Goal: Transaction & Acquisition: Purchase product/service

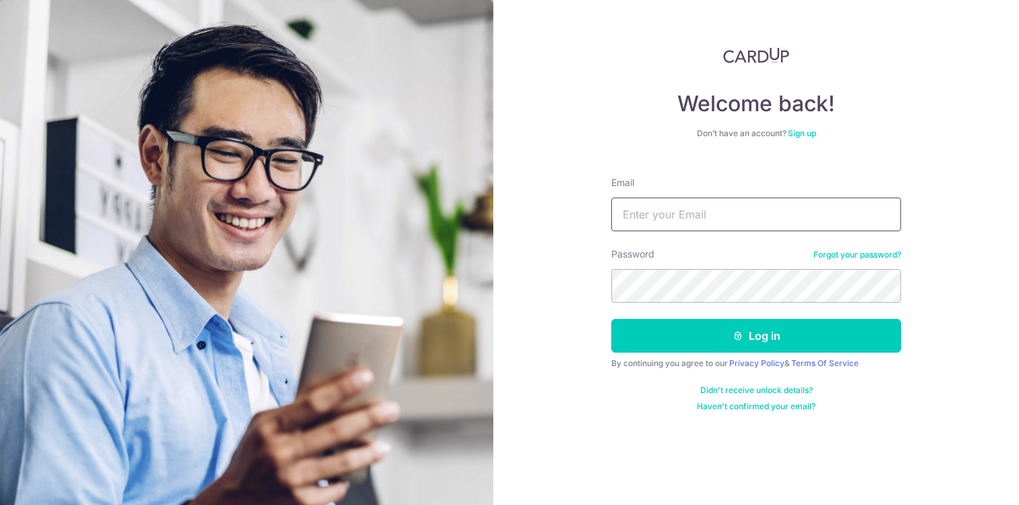
click at [783, 216] on input "Email" at bounding box center [756, 214] width 290 height 34
type input "[EMAIL_ADDRESS][DOMAIN_NAME]"
click at [611, 319] on button "Log in" at bounding box center [756, 336] width 290 height 34
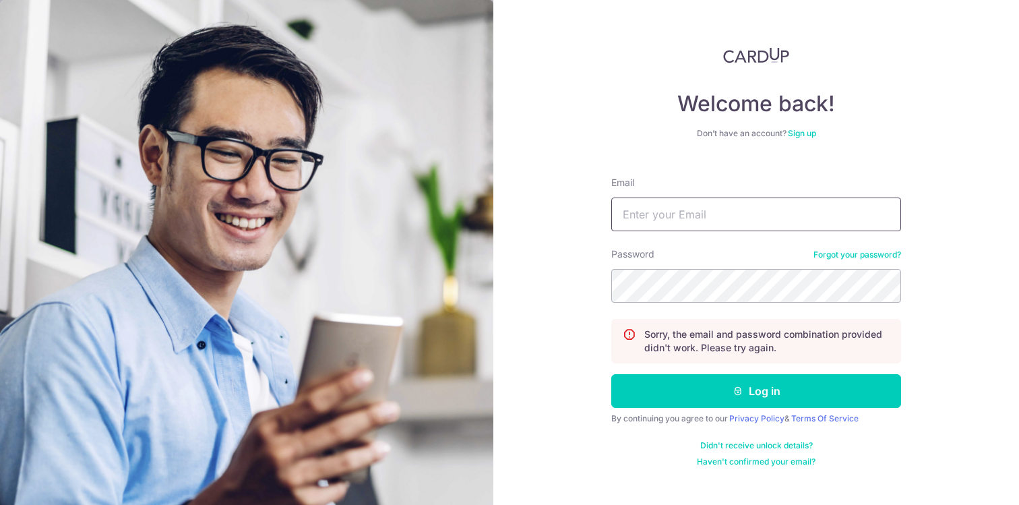
click at [782, 218] on input "Email" at bounding box center [756, 214] width 290 height 34
type input "[EMAIL_ADDRESS][DOMAIN_NAME]"
click at [611, 374] on button "Log in" at bounding box center [756, 391] width 290 height 34
click at [751, 224] on input "Email" at bounding box center [756, 214] width 290 height 34
type input "[EMAIL_ADDRESS][DOMAIN_NAME]"
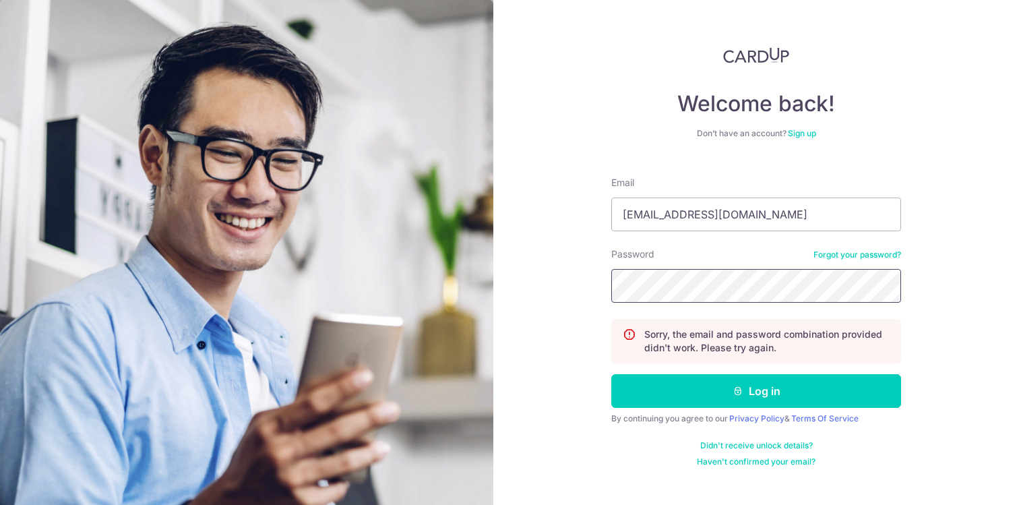
click at [611, 374] on button "Log in" at bounding box center [756, 391] width 290 height 34
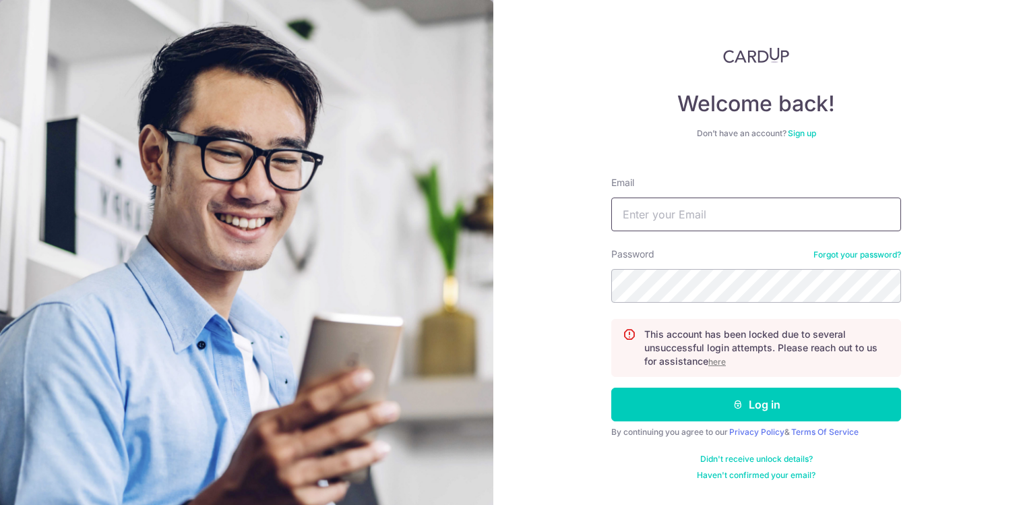
click at [827, 223] on input "Email" at bounding box center [756, 214] width 290 height 34
type input "[EMAIL_ADDRESS][DOMAIN_NAME]"
click at [850, 255] on link "Forgot your password?" at bounding box center [857, 254] width 88 height 11
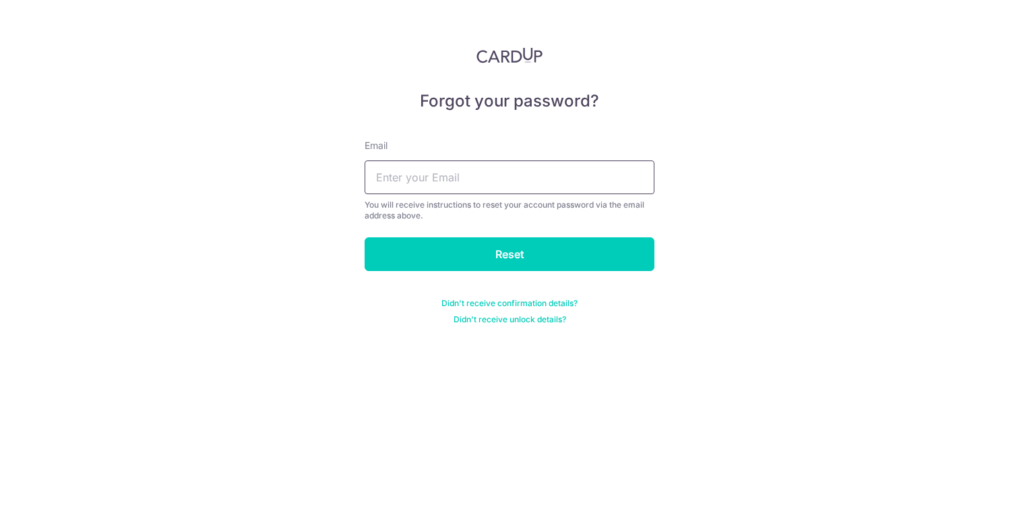
click at [565, 188] on input "text" at bounding box center [510, 177] width 290 height 34
type input "kohting@gmail.com"
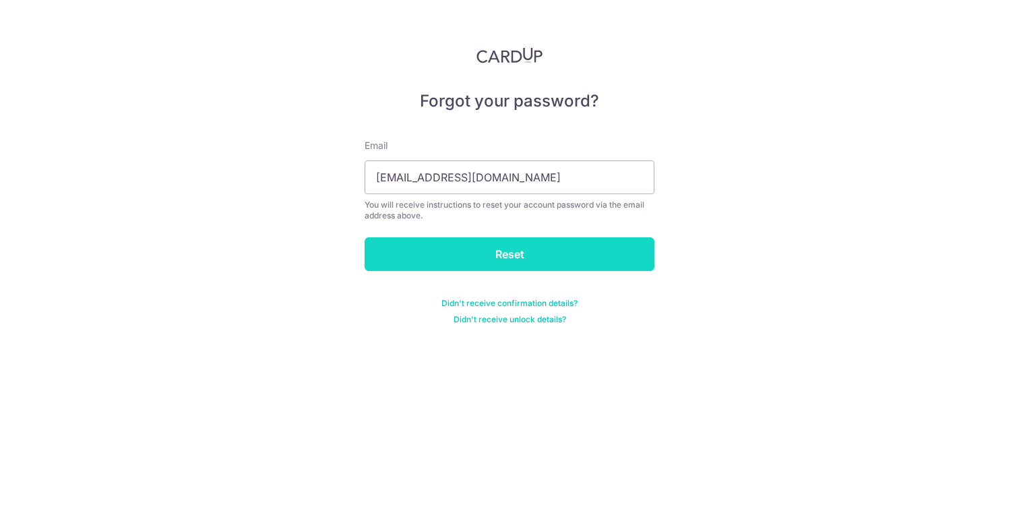
click at [532, 250] on input "Reset" at bounding box center [510, 254] width 290 height 34
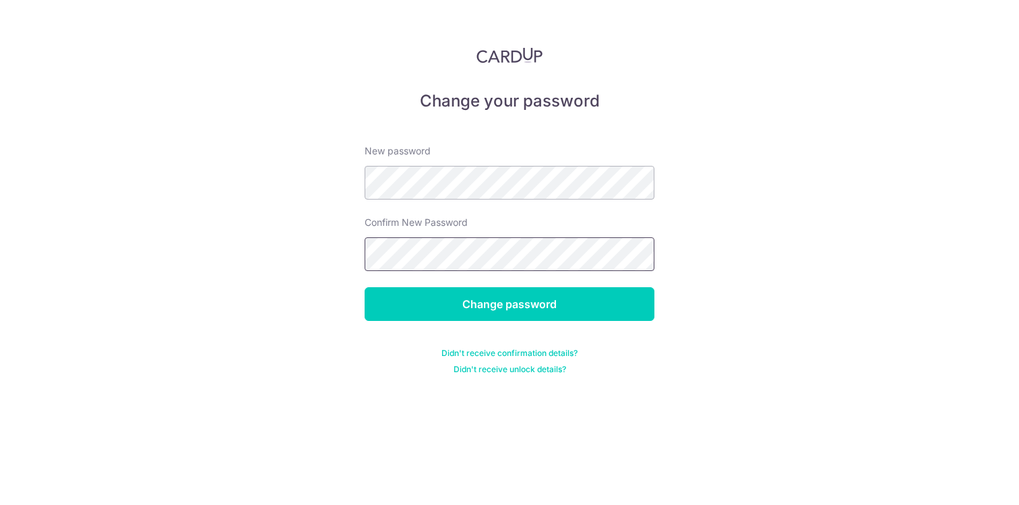
click at [365, 287] on input "Change password" at bounding box center [510, 304] width 290 height 34
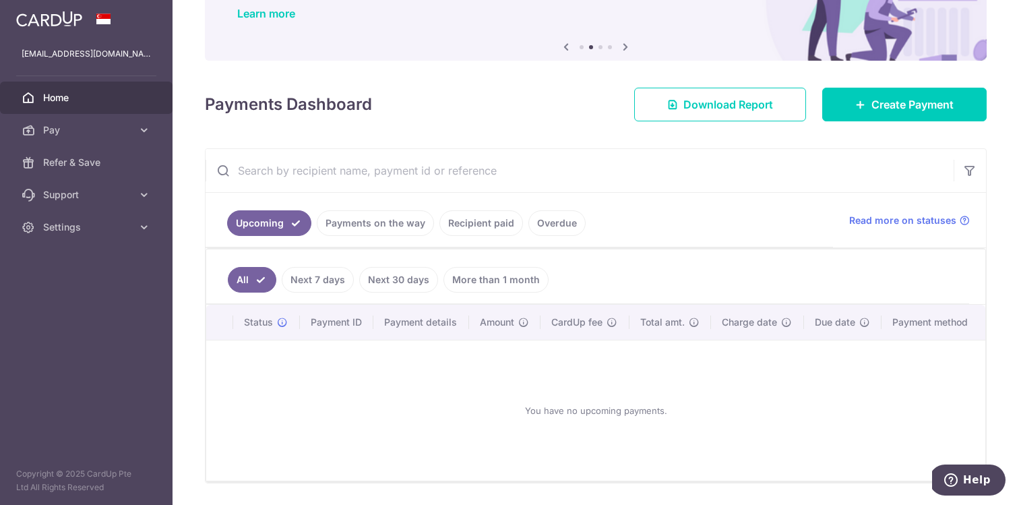
scroll to position [108, 0]
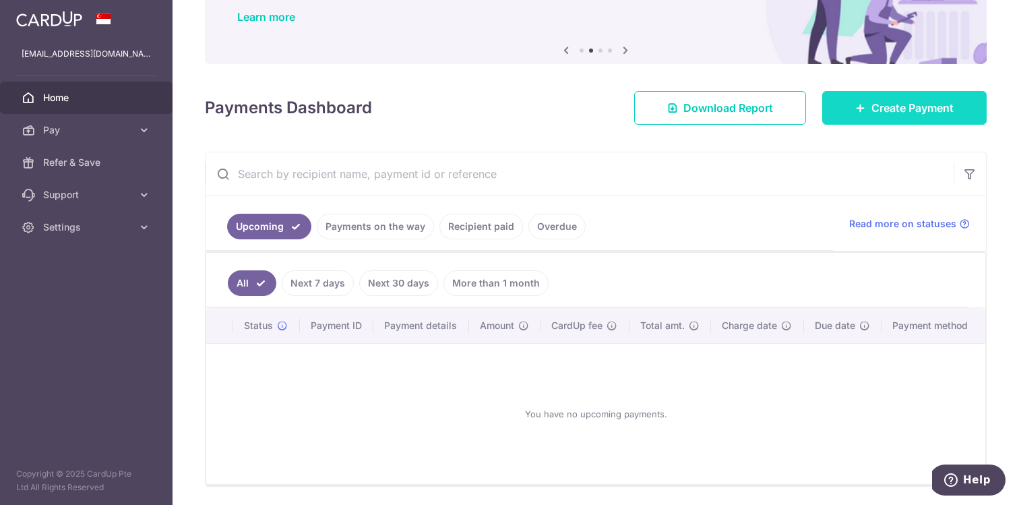
click at [904, 101] on span "Create Payment" at bounding box center [912, 108] width 82 height 16
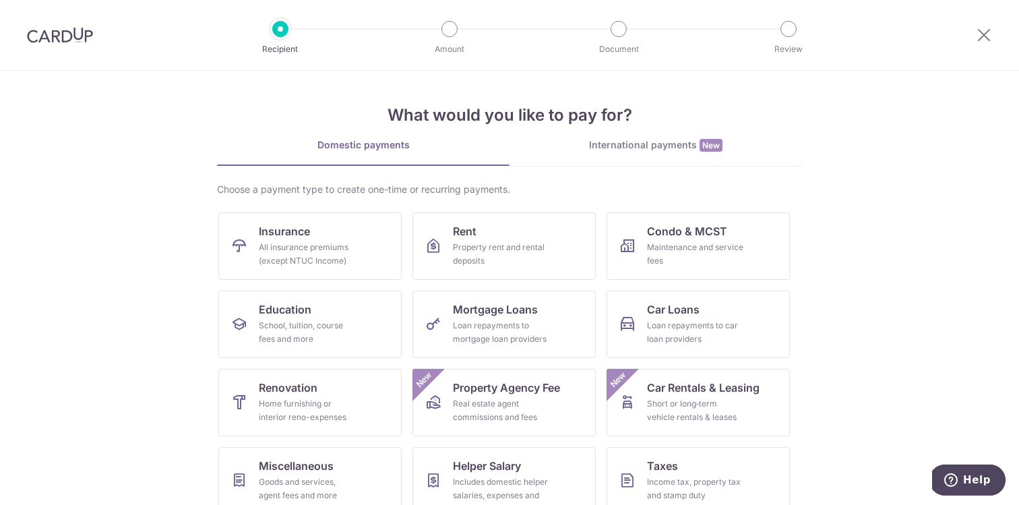
scroll to position [98, 0]
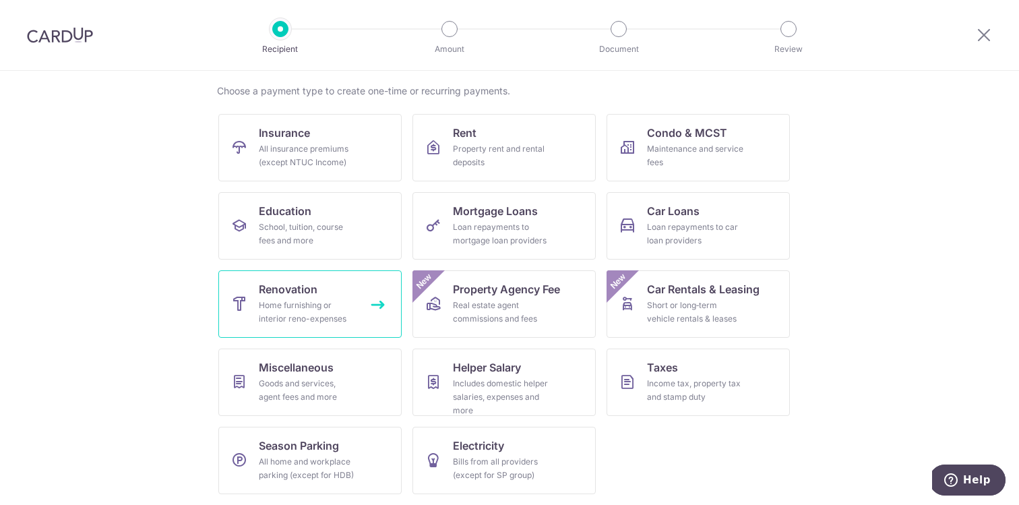
click at [323, 298] on link "Renovation Home furnishing or interior reno-expenses" at bounding box center [309, 303] width 183 height 67
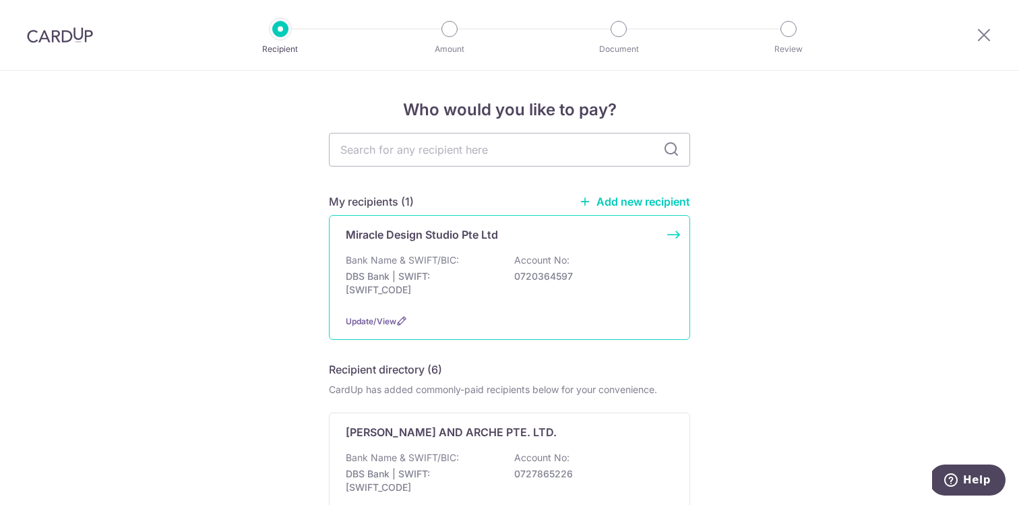
click at [473, 281] on p "DBS Bank | SWIFT: DBSSSGSGXXX" at bounding box center [421, 283] width 151 height 27
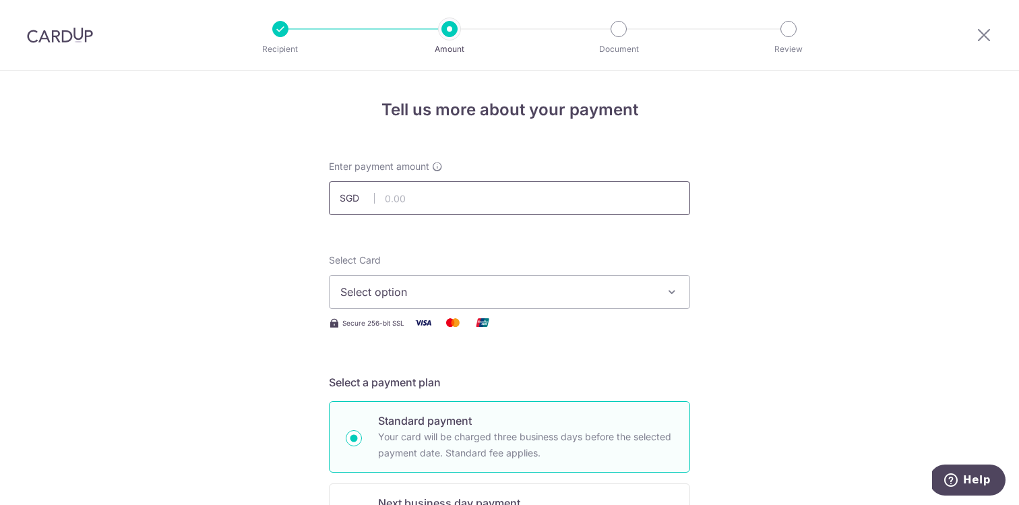
click at [466, 208] on input "text" at bounding box center [509, 198] width 361 height 34
paste input "18,017.32"
click at [505, 288] on span "Select option" at bounding box center [497, 292] width 314 height 16
type input "18,017.32"
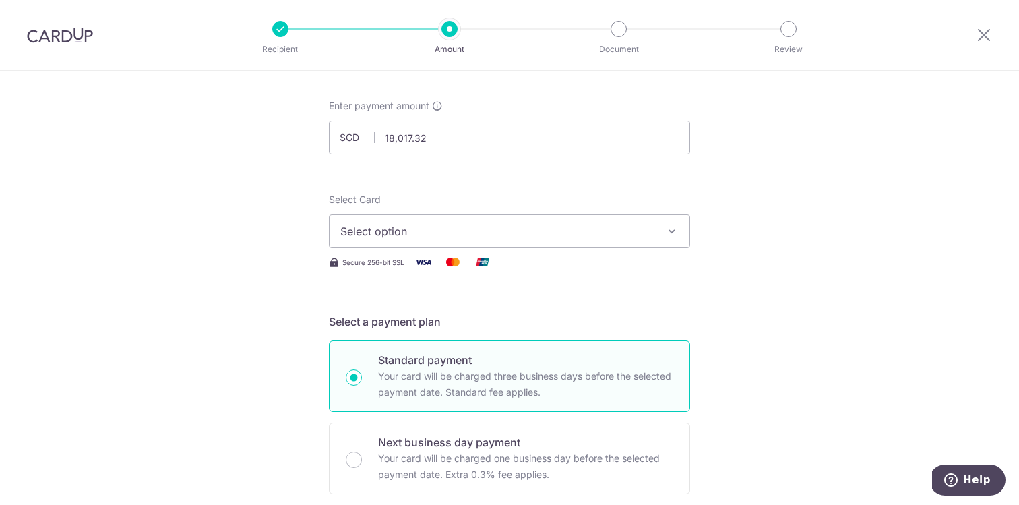
scroll to position [63, 0]
click at [528, 232] on span "Select option" at bounding box center [497, 229] width 314 height 16
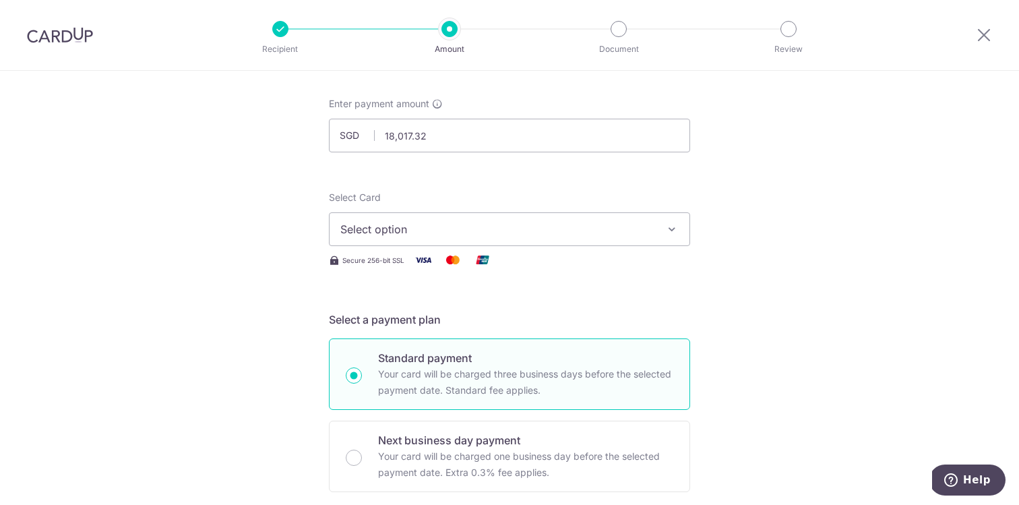
scroll to position [0, 0]
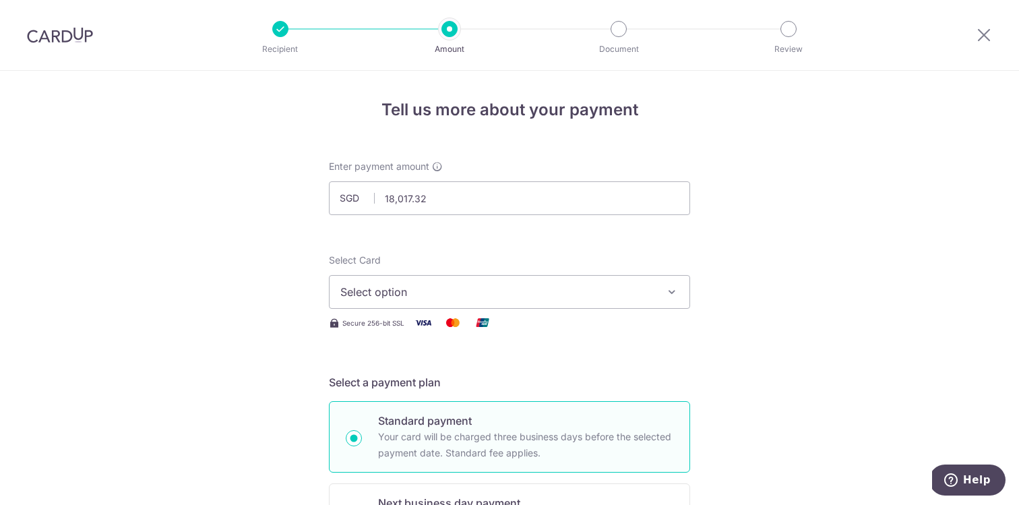
click at [84, 44] on div at bounding box center [60, 35] width 120 height 70
click at [55, 30] on img at bounding box center [60, 35] width 66 height 16
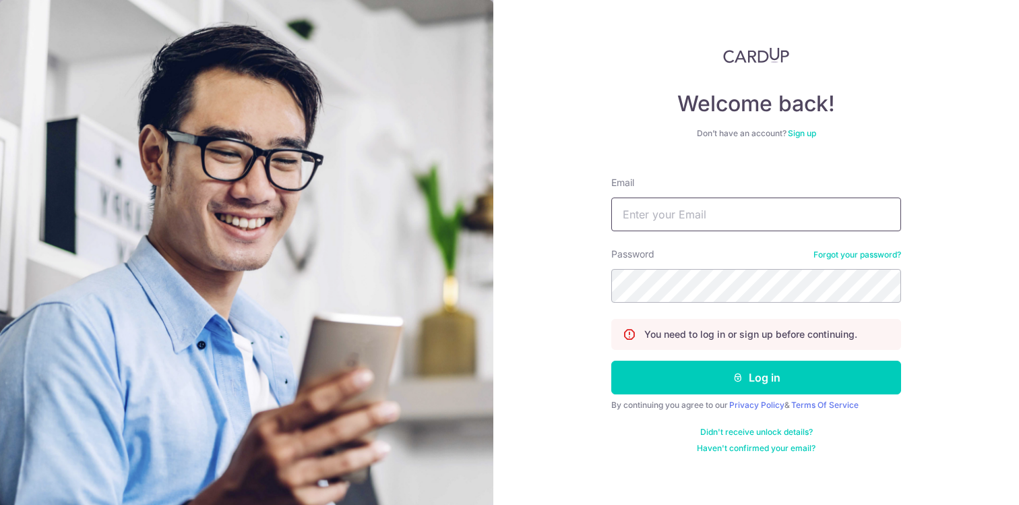
click at [658, 205] on input "Email" at bounding box center [756, 214] width 290 height 34
type input "[EMAIL_ADDRESS][DOMAIN_NAME]"
click at [611, 360] on button "Log in" at bounding box center [756, 377] width 290 height 34
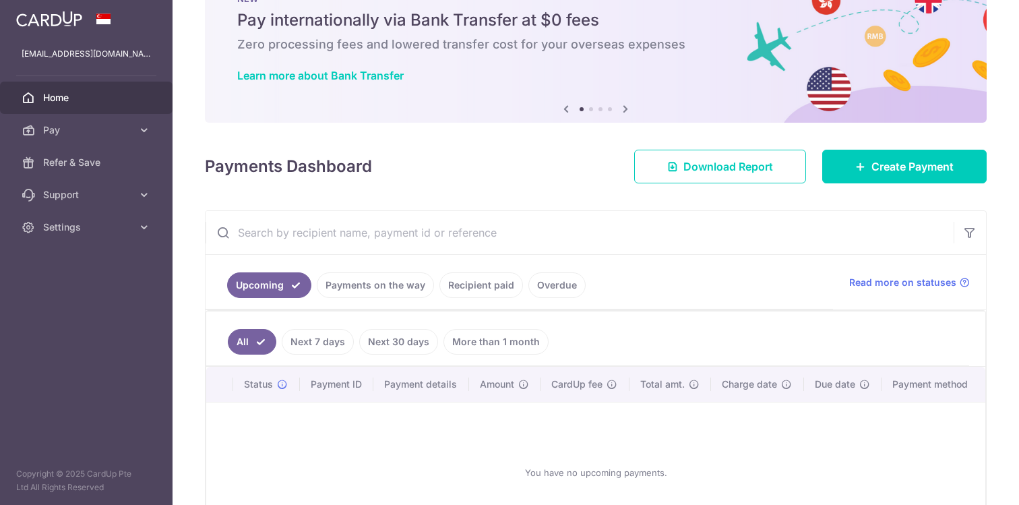
scroll to position [154, 0]
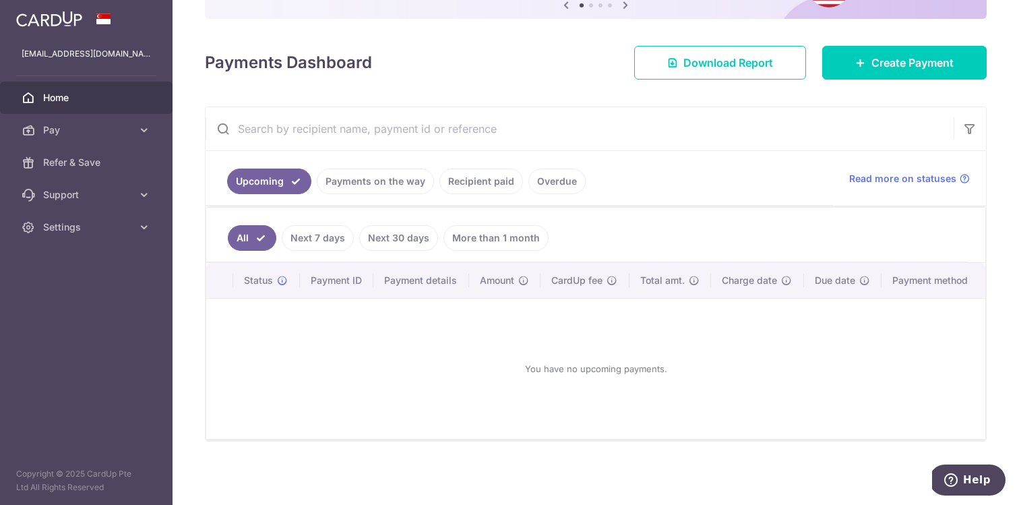
click at [471, 181] on link "Recipient paid" at bounding box center [481, 181] width 84 height 26
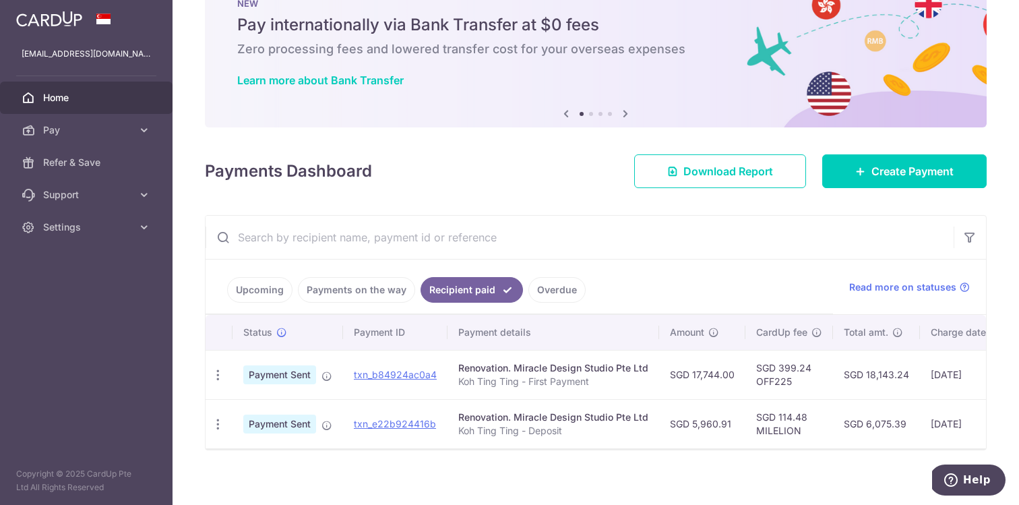
scroll to position [54, 0]
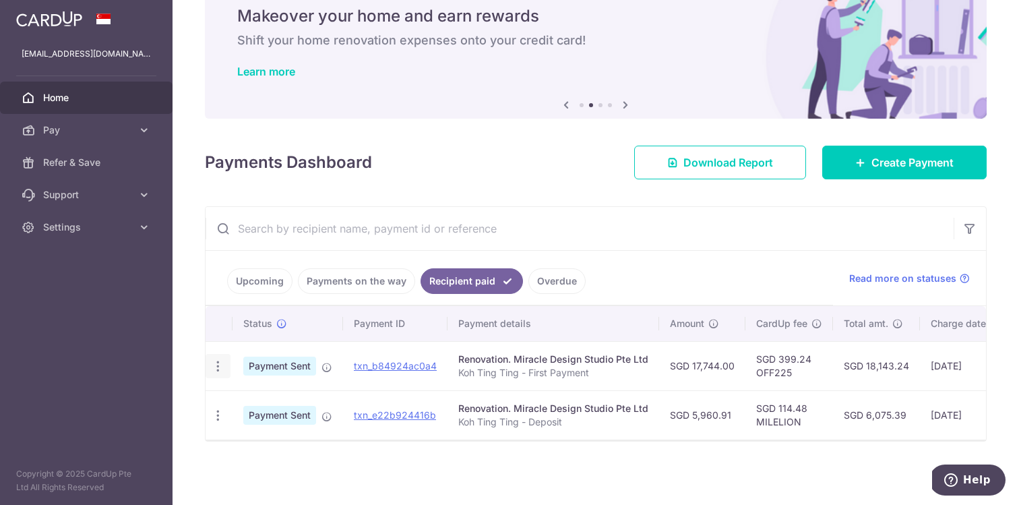
click at [210, 369] on div "PDF Receipt" at bounding box center [217, 366] width 25 height 25
click at [219, 367] on icon "button" at bounding box center [218, 366] width 14 height 14
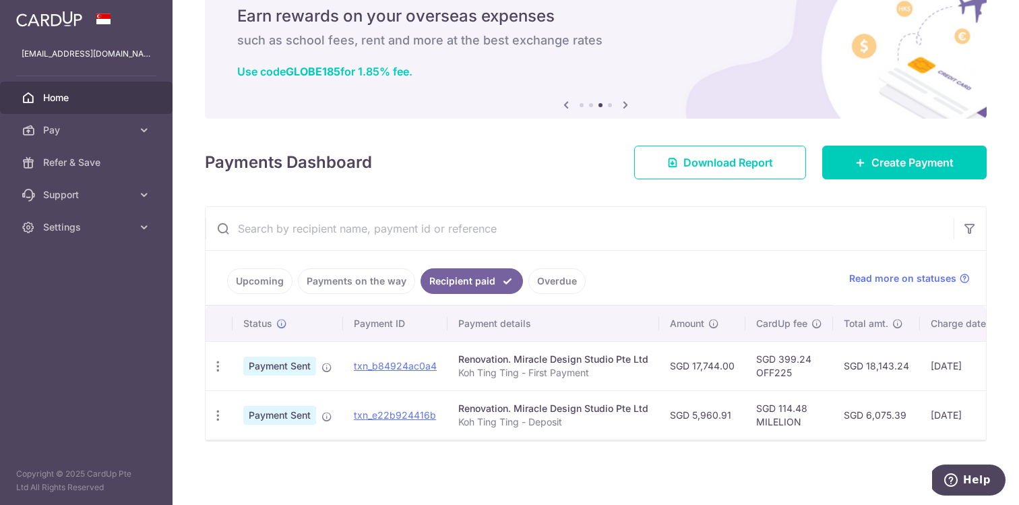
click at [610, 365] on div "Renovation. Miracle Design Studio Pte Ltd" at bounding box center [553, 358] width 190 height 13
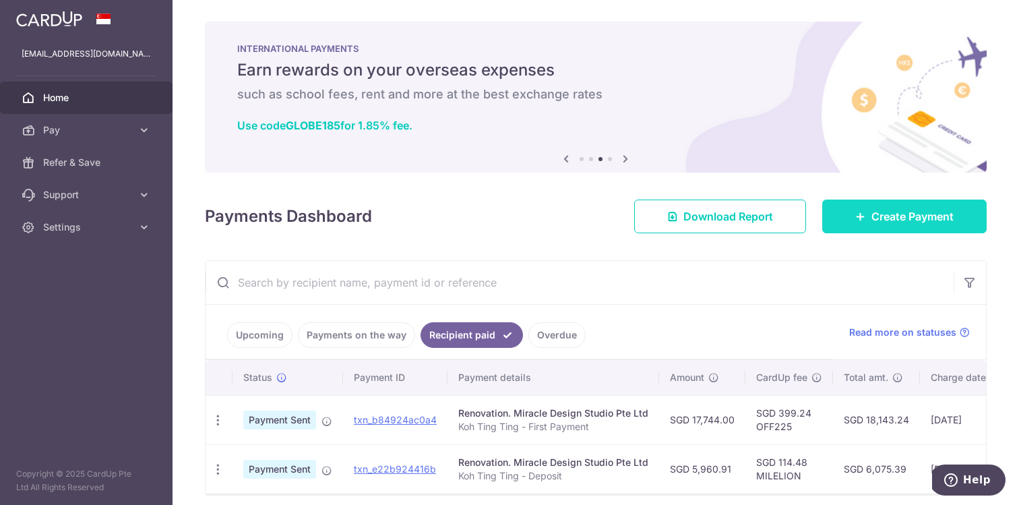
click at [889, 222] on span "Create Payment" at bounding box center [912, 216] width 82 height 16
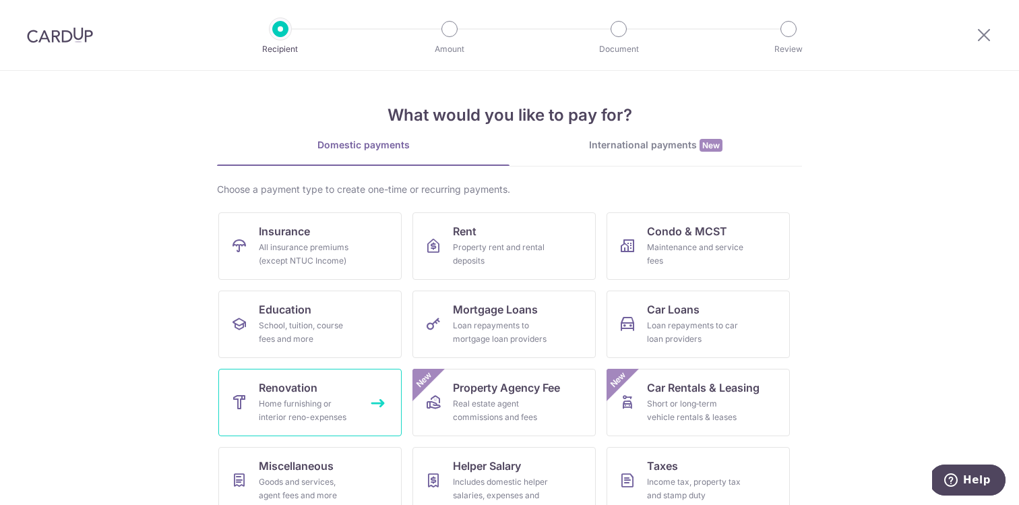
scroll to position [98, 0]
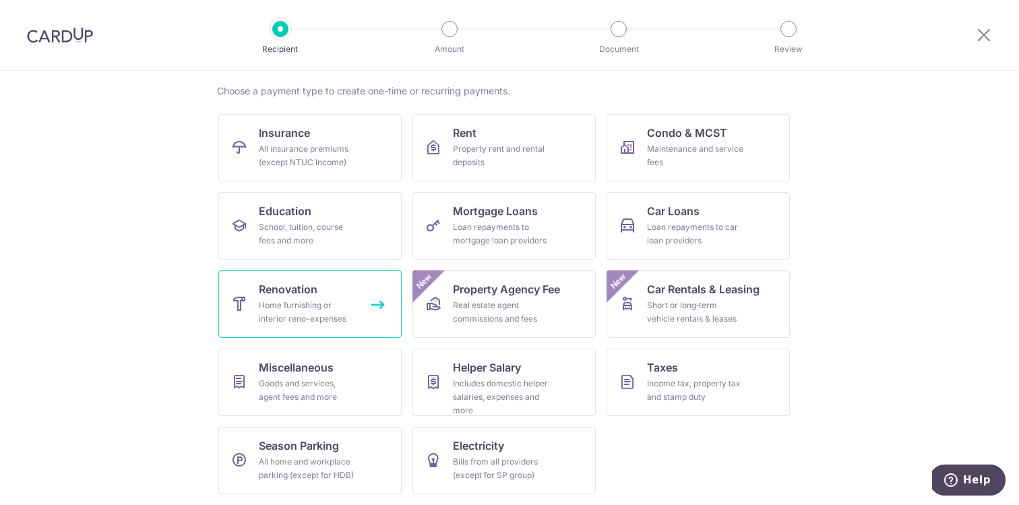
click at [319, 296] on link "Renovation Home furnishing or interior reno-expenses" at bounding box center [309, 303] width 183 height 67
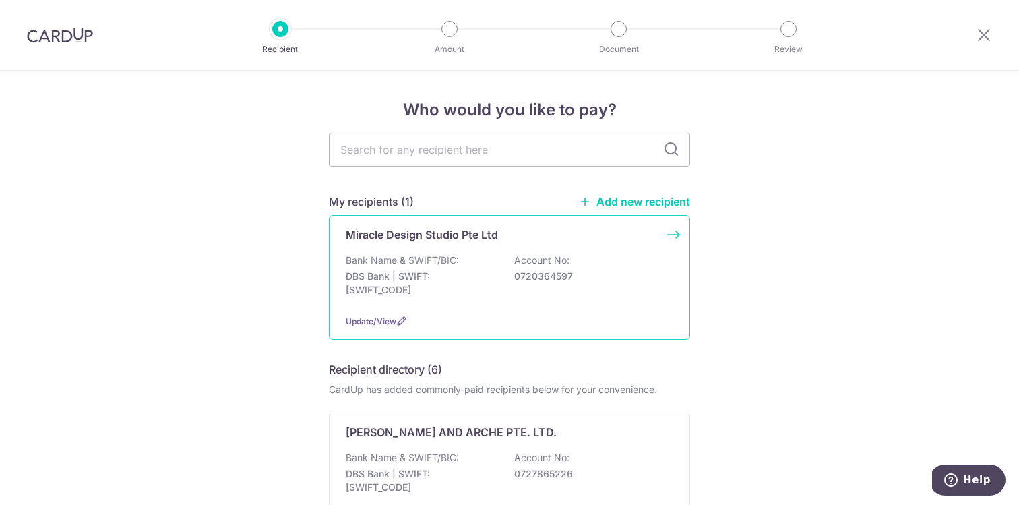
click at [443, 292] on p "DBS Bank | SWIFT: [SWIFT_CODE]" at bounding box center [421, 283] width 151 height 27
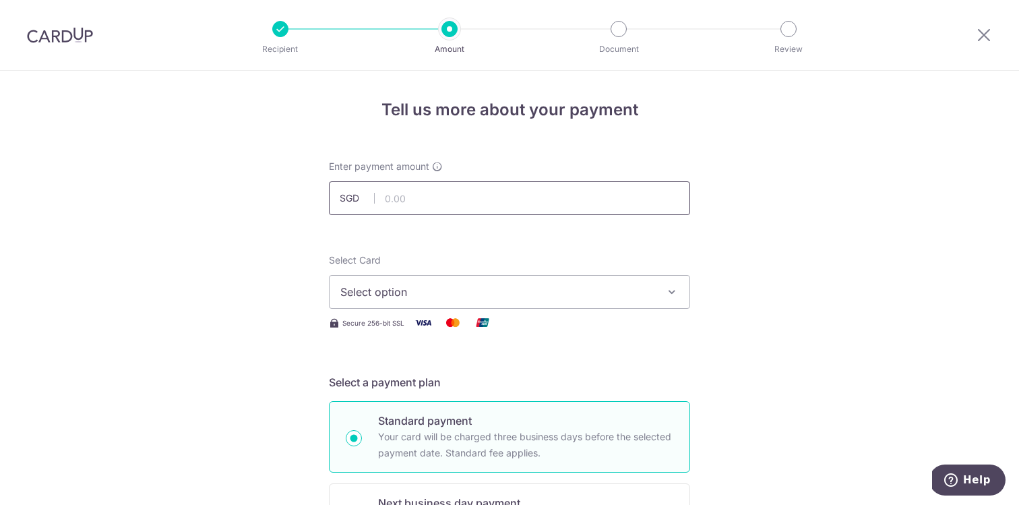
click at [462, 195] on input "text" at bounding box center [509, 198] width 361 height 34
click at [474, 296] on span "Select option" at bounding box center [497, 292] width 314 height 16
type input "18,017.32"
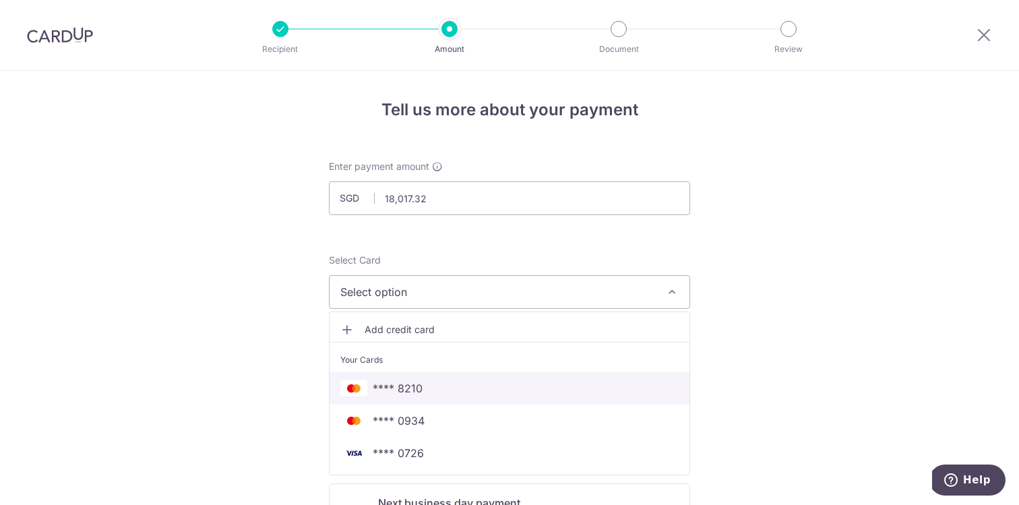
click at [466, 383] on span "**** 8210" at bounding box center [509, 388] width 338 height 16
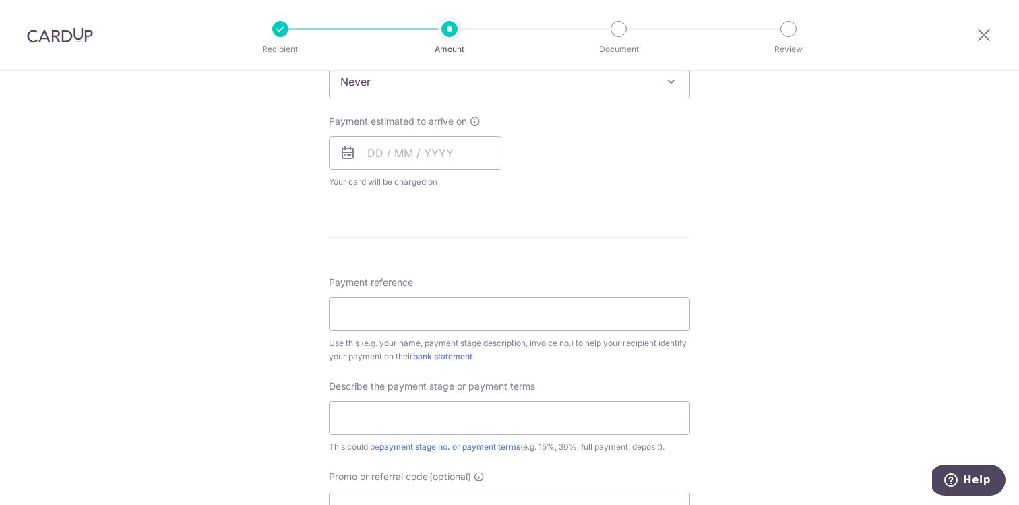
scroll to position [578, 0]
click at [509, 315] on input "Payment reference" at bounding box center [509, 312] width 361 height 34
click at [436, 315] on input "Koh Ting Ting - First Payment" at bounding box center [509, 312] width 361 height 34
type input "Koh Ting Ting - Second Payment"
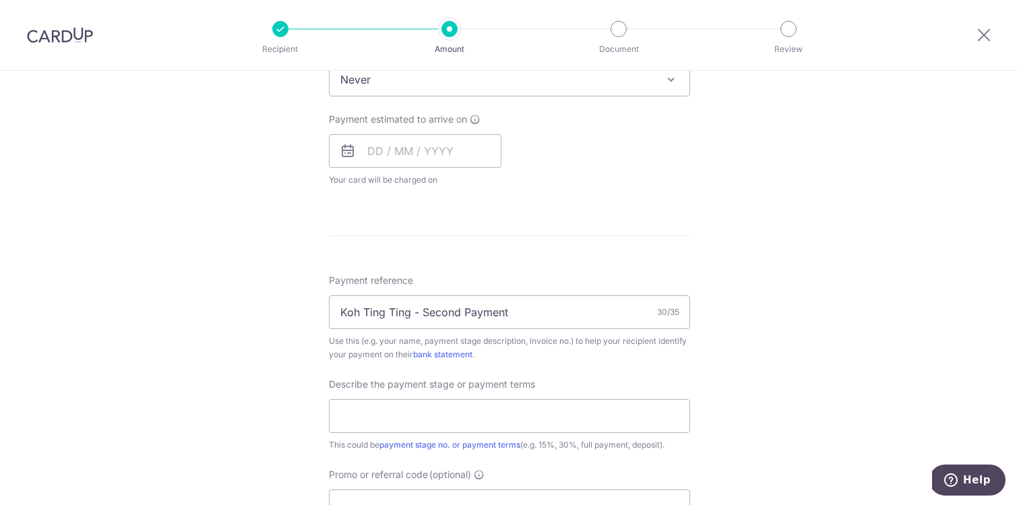
click at [555, 384] on div "Describe the payment stage or payment terms This could be payment stage no. or …" at bounding box center [509, 414] width 361 height 74
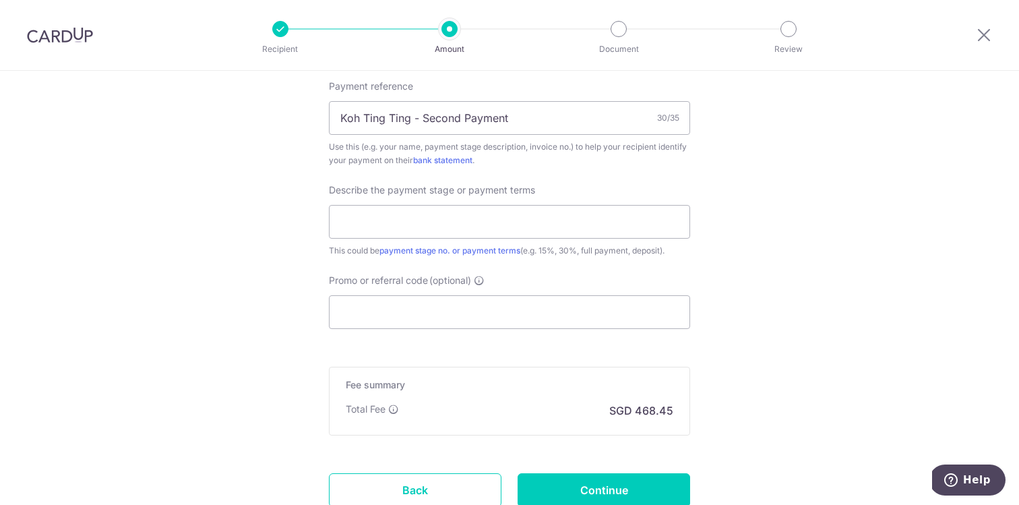
scroll to position [806, 0]
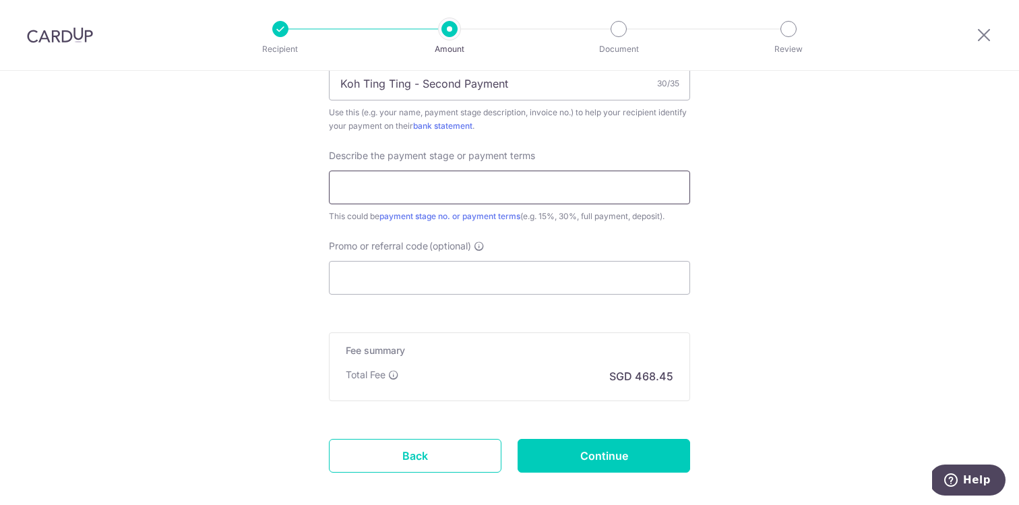
click at [517, 190] on input "text" at bounding box center [509, 187] width 361 height 34
type input "40%"
click at [468, 292] on input "Promo or referral code (optional)" at bounding box center [509, 278] width 361 height 34
paste input "$18,017.32 (next payment)"
type input "$18,017.32 (next payment)"
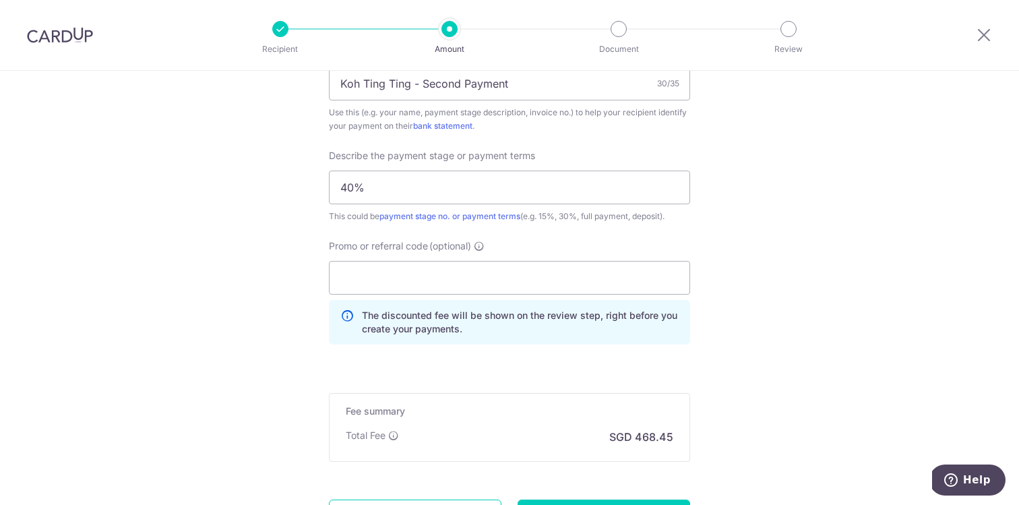
click at [465, 286] on input "Promo or referral code (optional)" at bounding box center [509, 278] width 361 height 34
paste input "RENO25ONE"
type input "RENO25ONE"
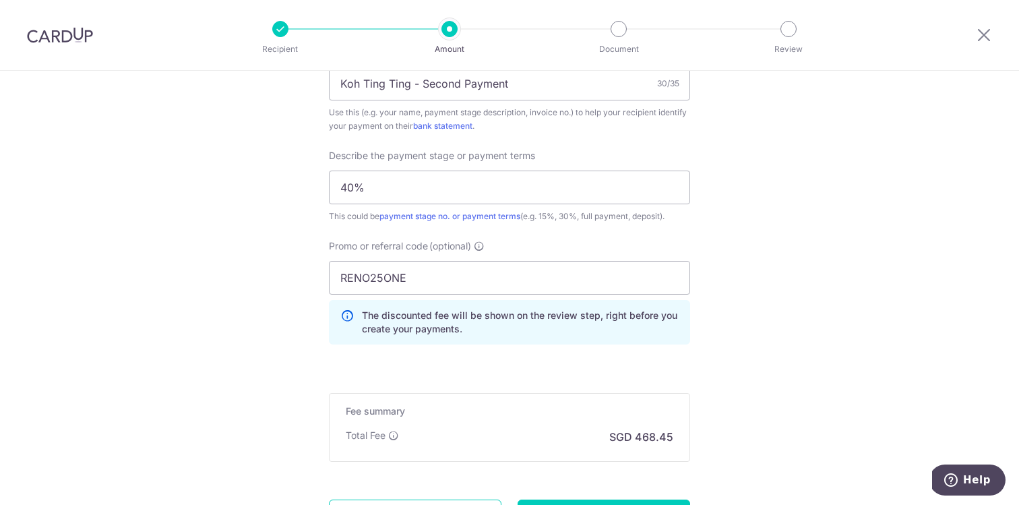
scroll to position [936, 0]
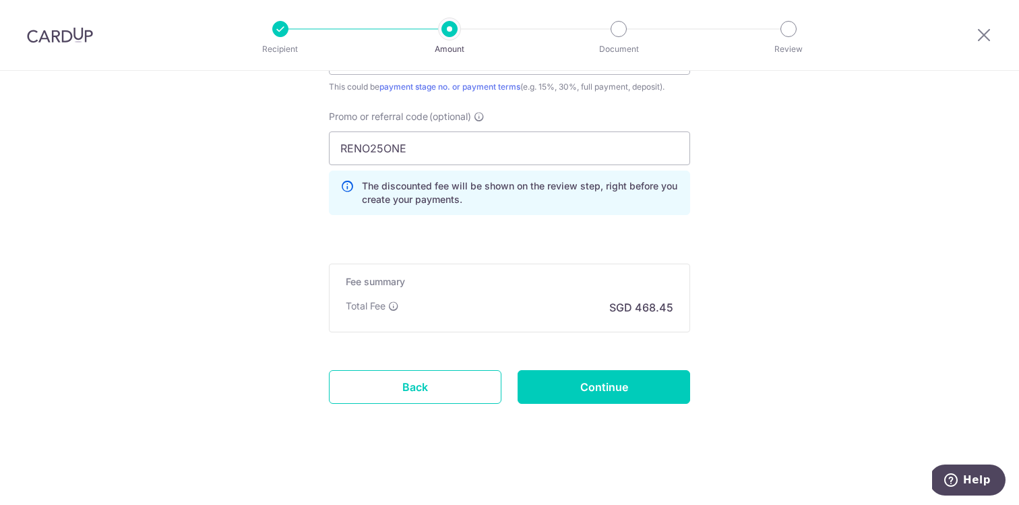
click at [571, 381] on input "Continue" at bounding box center [603, 387] width 172 height 34
type input "Create Schedule"
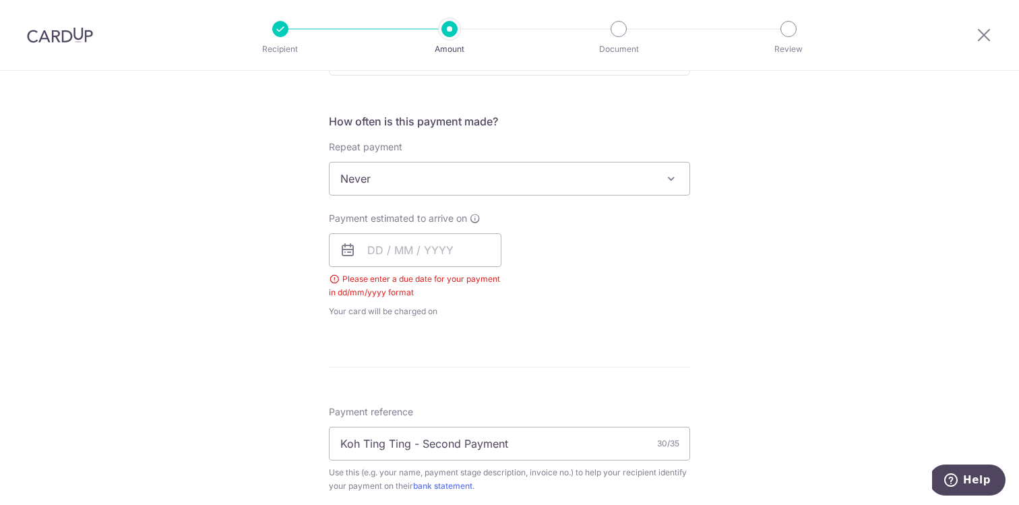
scroll to position [395, 0]
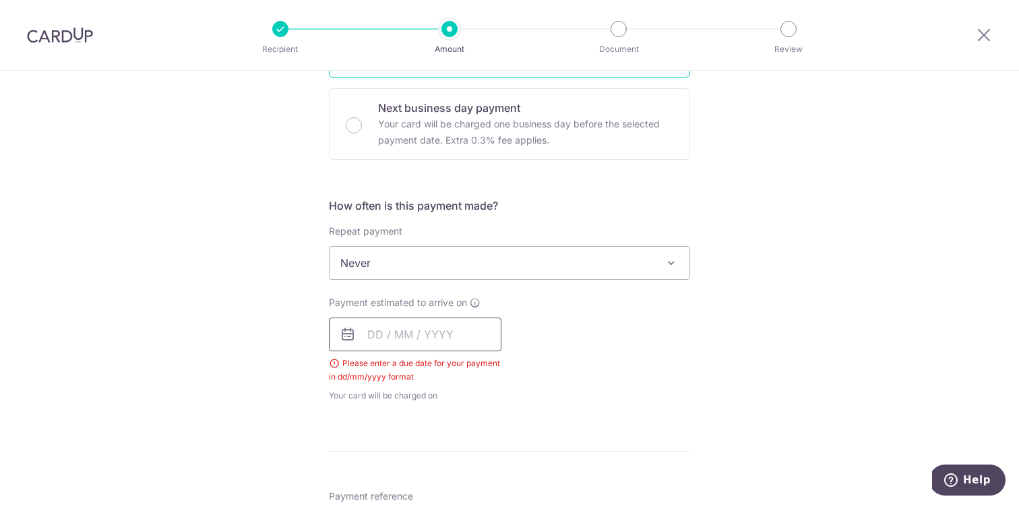
click at [455, 331] on input "text" at bounding box center [415, 334] width 172 height 34
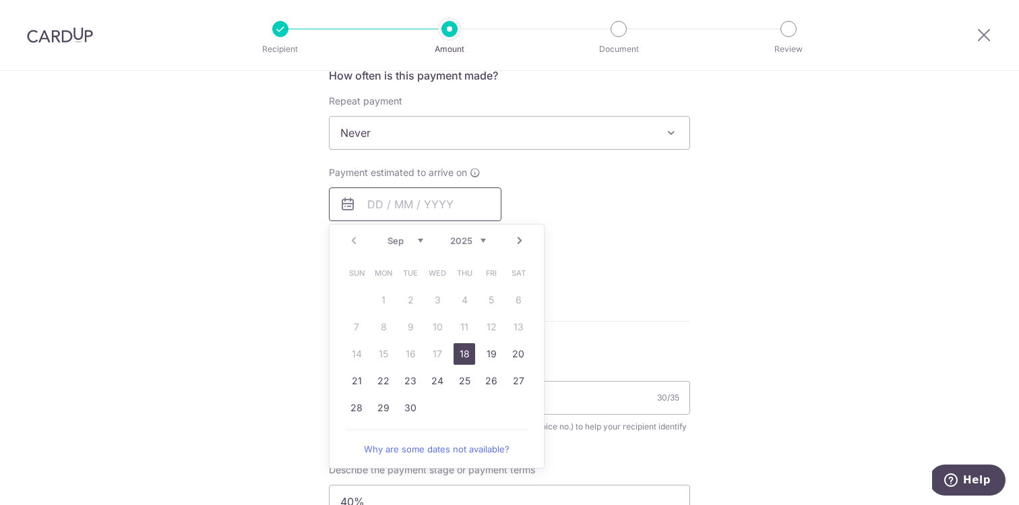
scroll to position [535, 0]
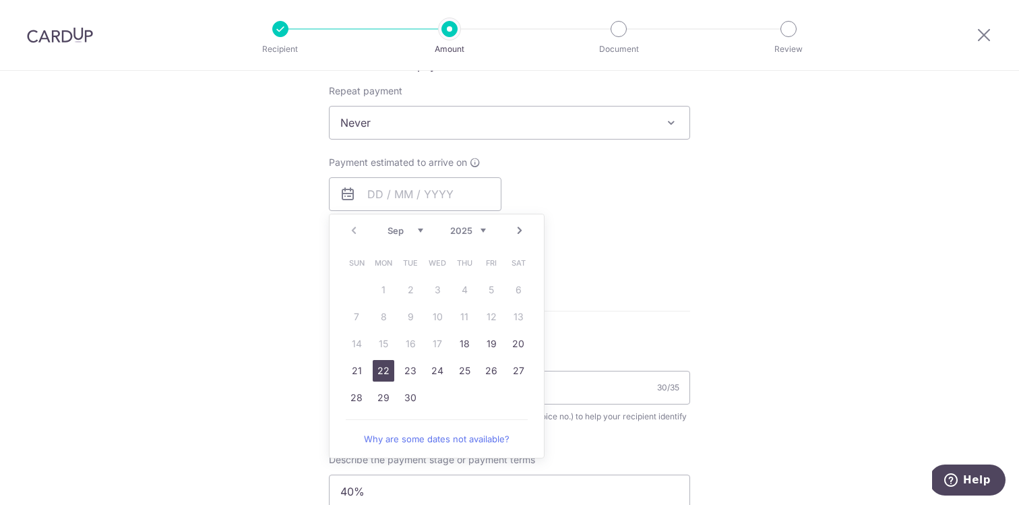
click at [384, 375] on link "22" at bounding box center [384, 371] width 22 height 22
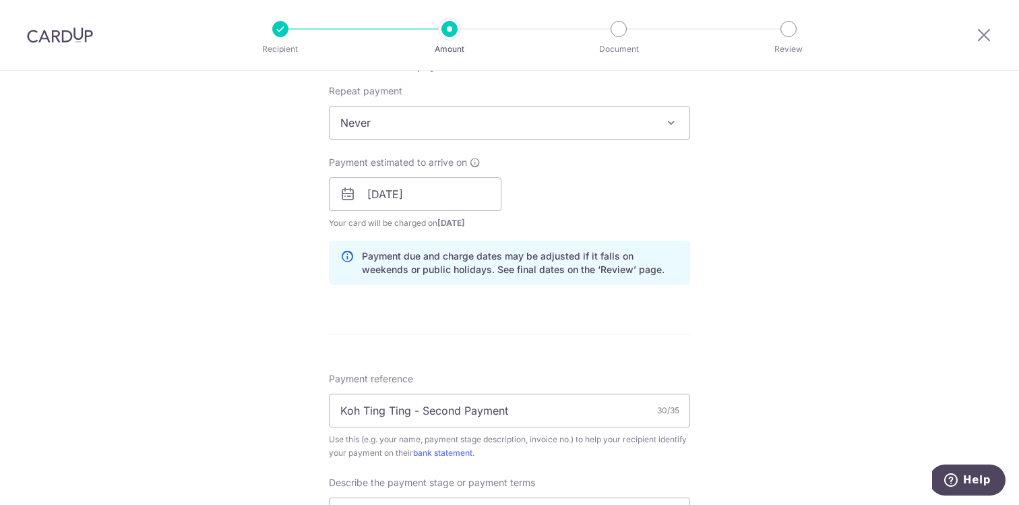
click at [521, 340] on form "Enter payment amount SGD 18,017.32 18017.32 Select Card **** 8210 Add credit ca…" at bounding box center [509, 261] width 361 height 1273
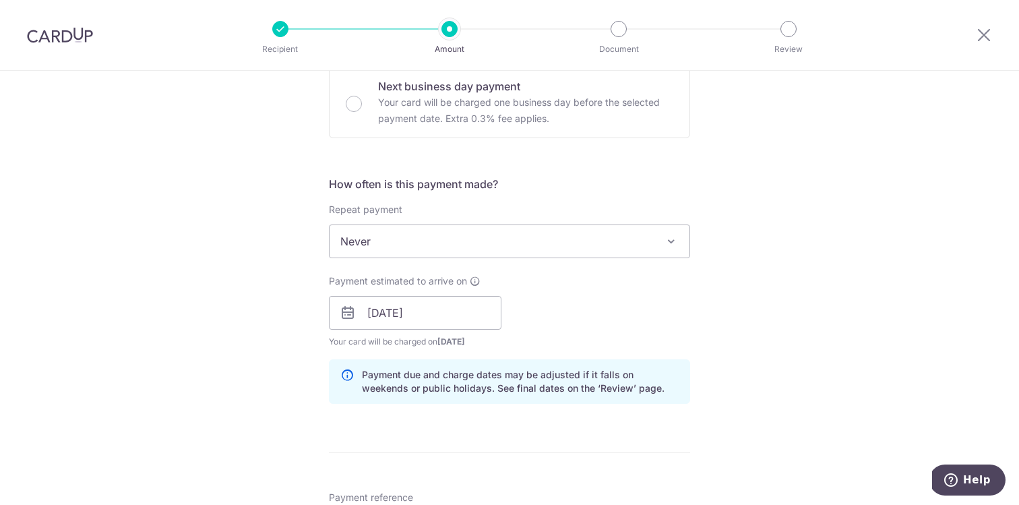
scroll to position [410, 0]
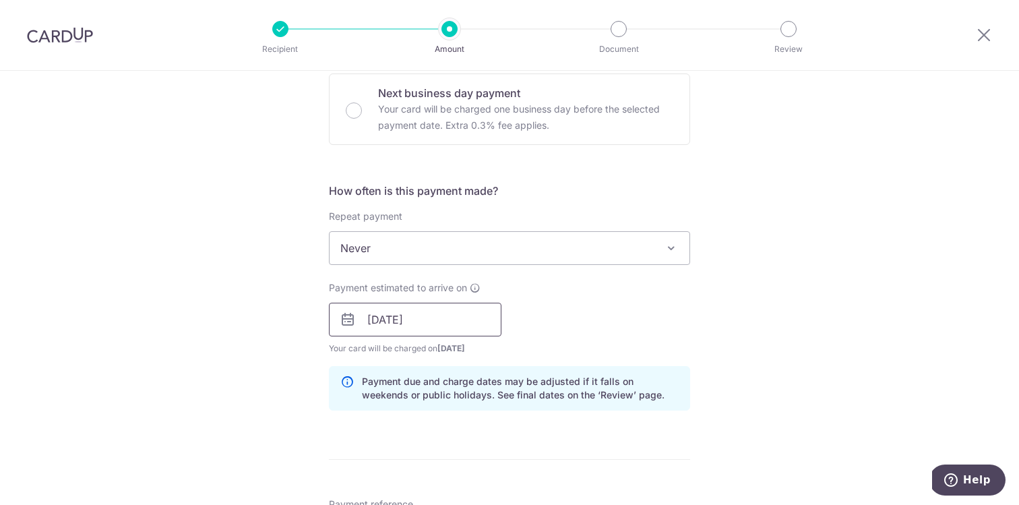
click at [415, 313] on input "[DATE]" at bounding box center [415, 320] width 172 height 34
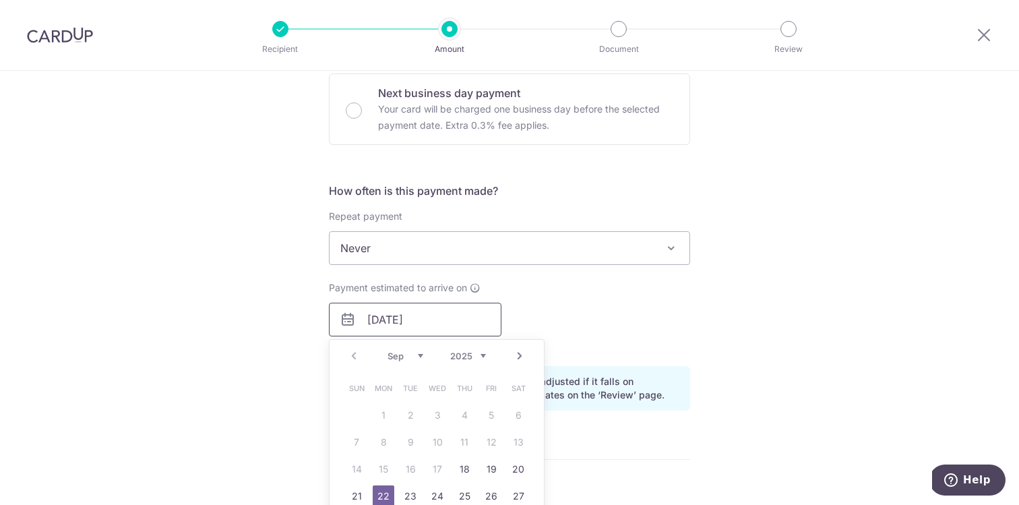
scroll to position [426, 0]
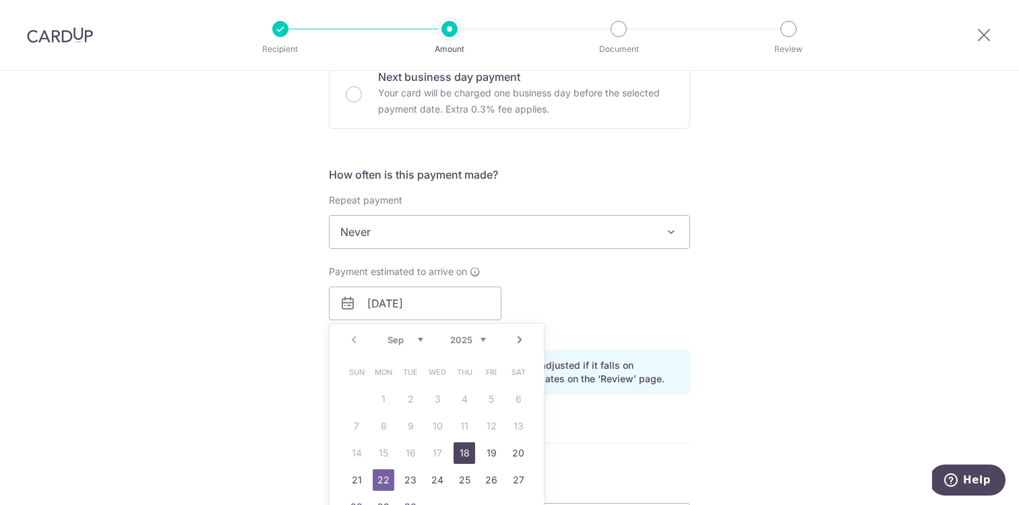
click at [464, 450] on link "18" at bounding box center [464, 453] width 22 height 22
type input "[DATE]"
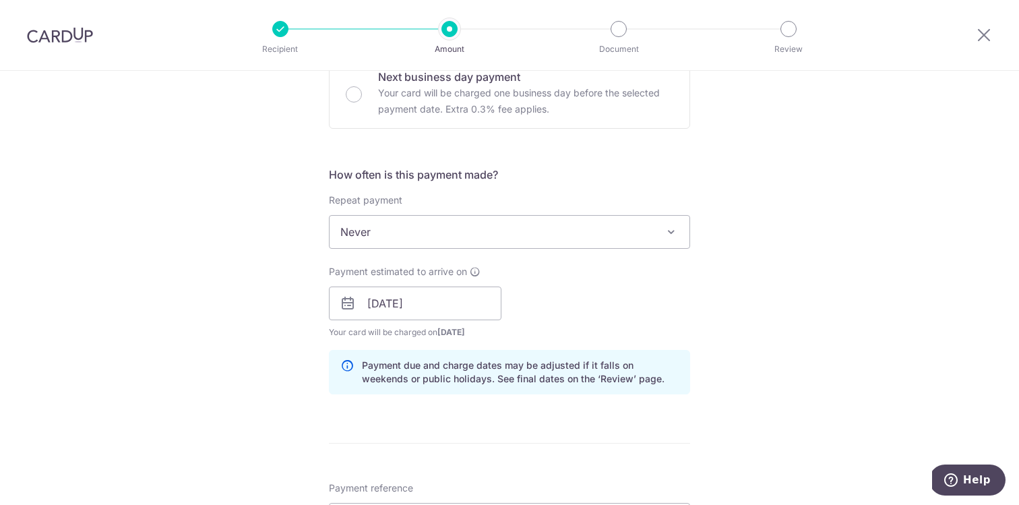
click at [610, 317] on div "Payment estimated to arrive on 18/09/2025 Prev Next Sep Oct Nov Dec 2025 2026 2…" at bounding box center [509, 302] width 377 height 74
click at [425, 297] on input "[DATE]" at bounding box center [415, 303] width 172 height 34
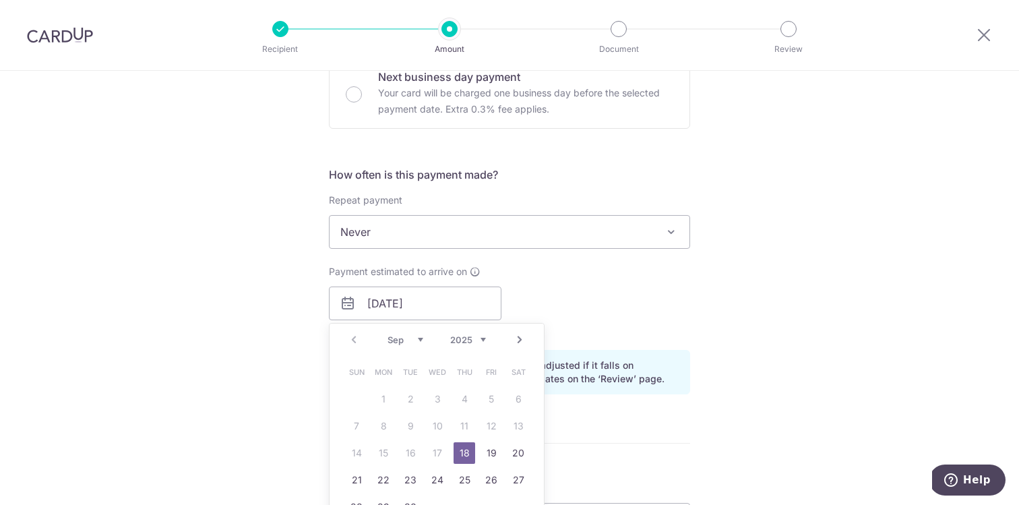
click at [588, 308] on div "Payment estimated to arrive on 18/09/2025 Prev Next Sep Oct Nov Dec 2025 2026 2…" at bounding box center [509, 302] width 377 height 74
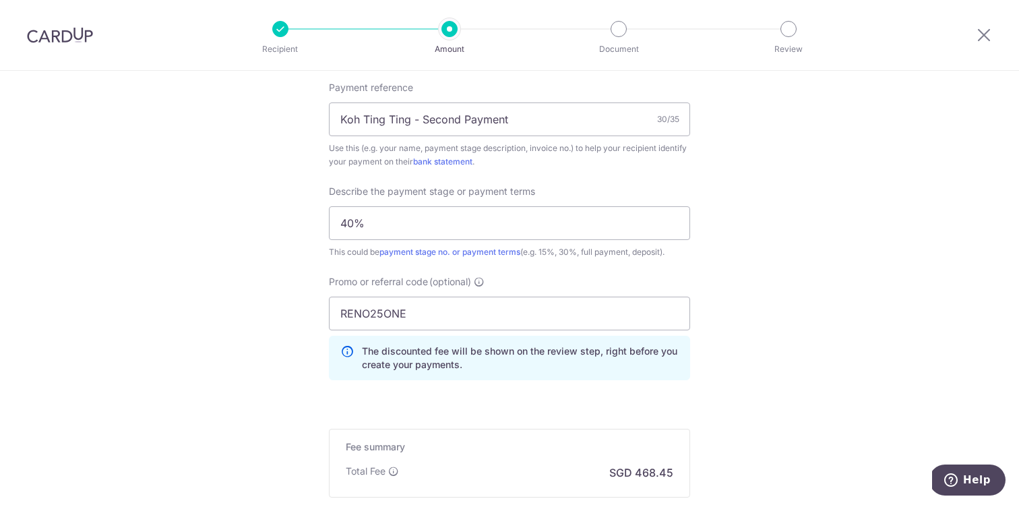
scroll to position [827, 0]
click at [619, 381] on div "Promo or referral code (optional) RENO25ONE The discounted fee will be shown on…" at bounding box center [509, 332] width 377 height 116
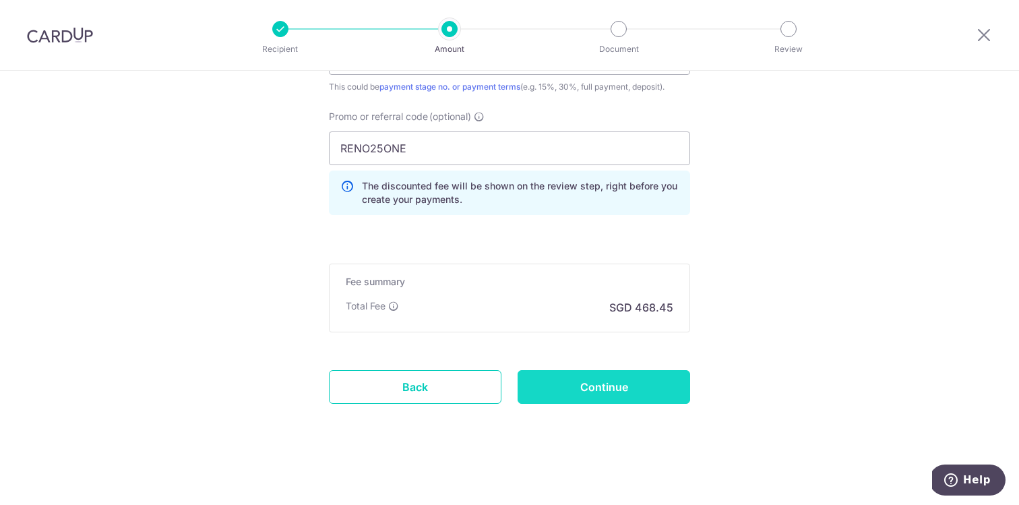
click at [611, 395] on input "Continue" at bounding box center [603, 387] width 172 height 34
type input "Create Schedule"
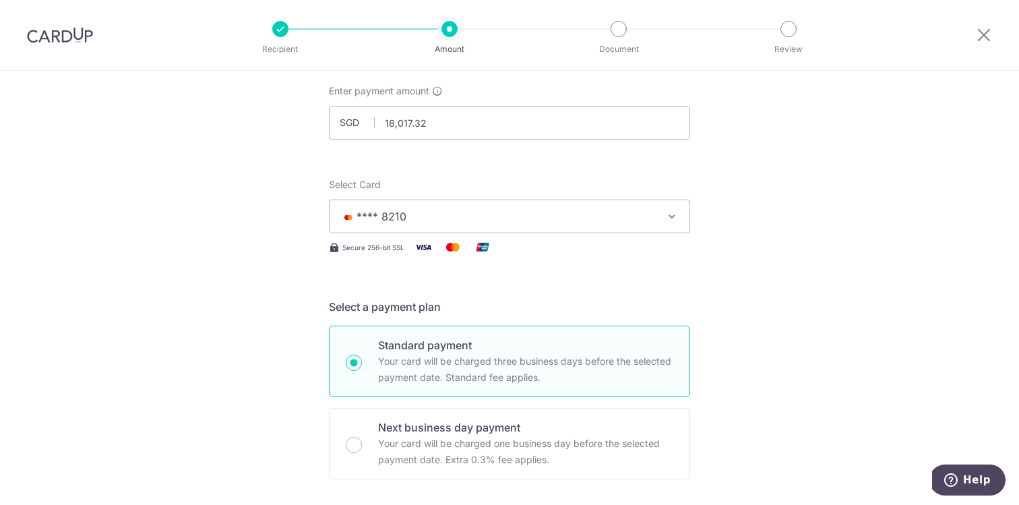
scroll to position [73, 0]
click at [668, 218] on icon "button" at bounding box center [671, 218] width 13 height 13
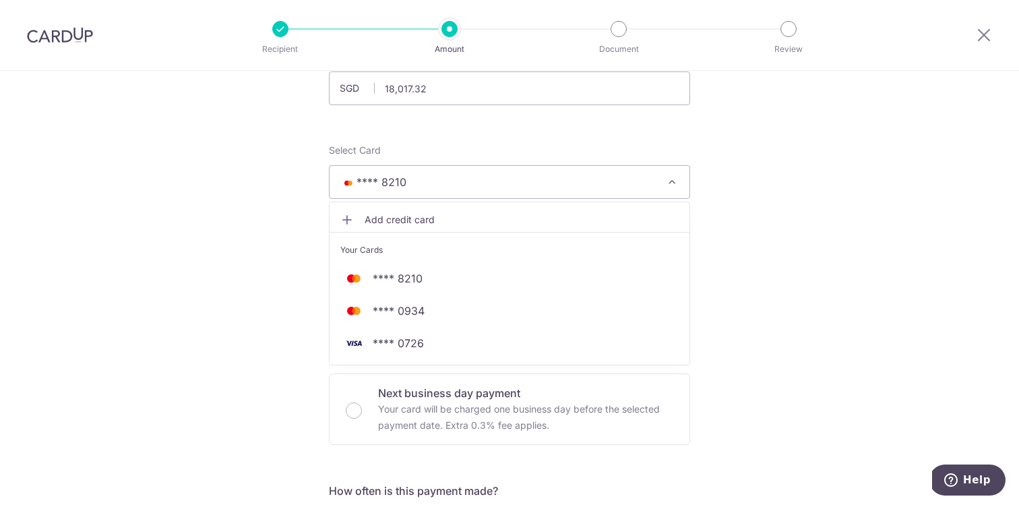
scroll to position [218, 0]
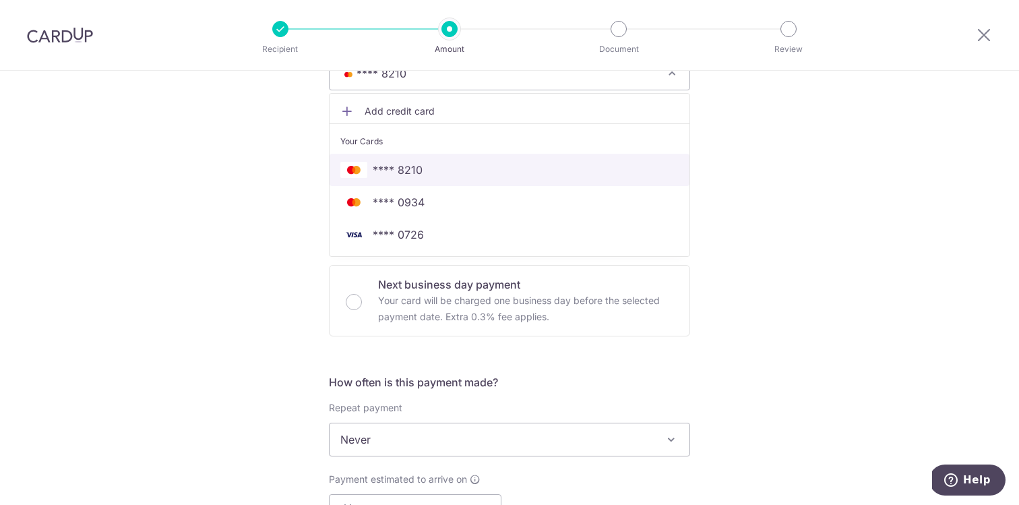
click at [433, 174] on span "**** 8210" at bounding box center [509, 170] width 338 height 16
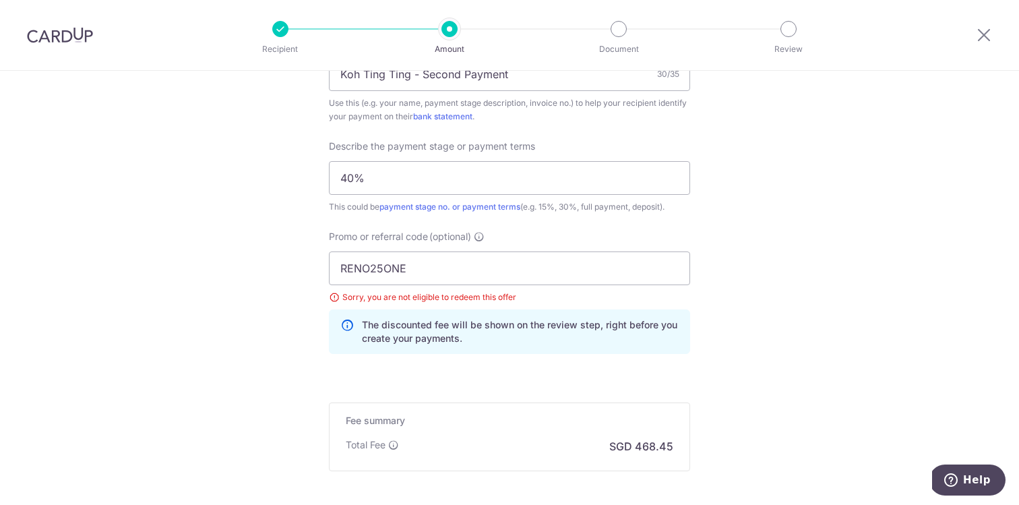
scroll to position [873, 0]
click at [497, 258] on input "RENO25ONE" at bounding box center [509, 266] width 361 height 34
paste input "OFF225"
type input "OFF225"
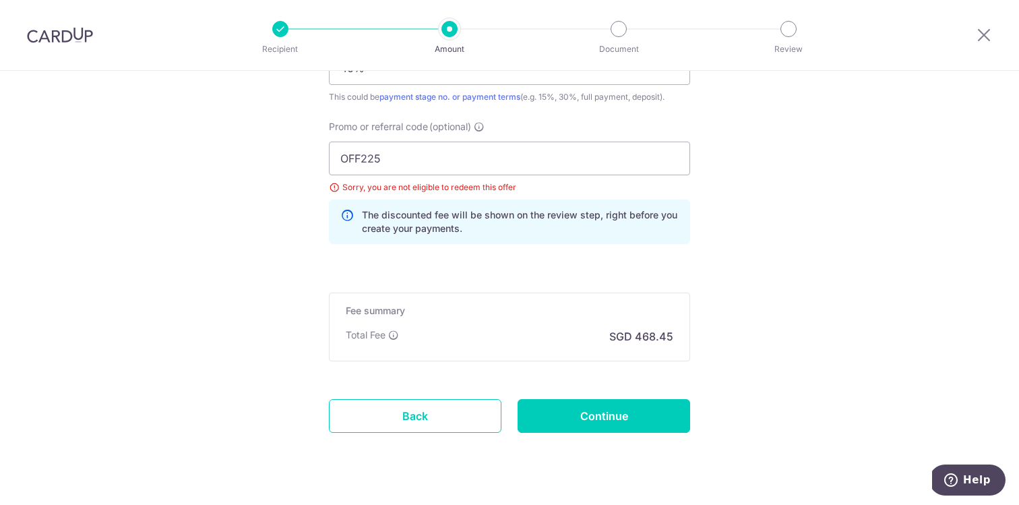
scroll to position [1010, 0]
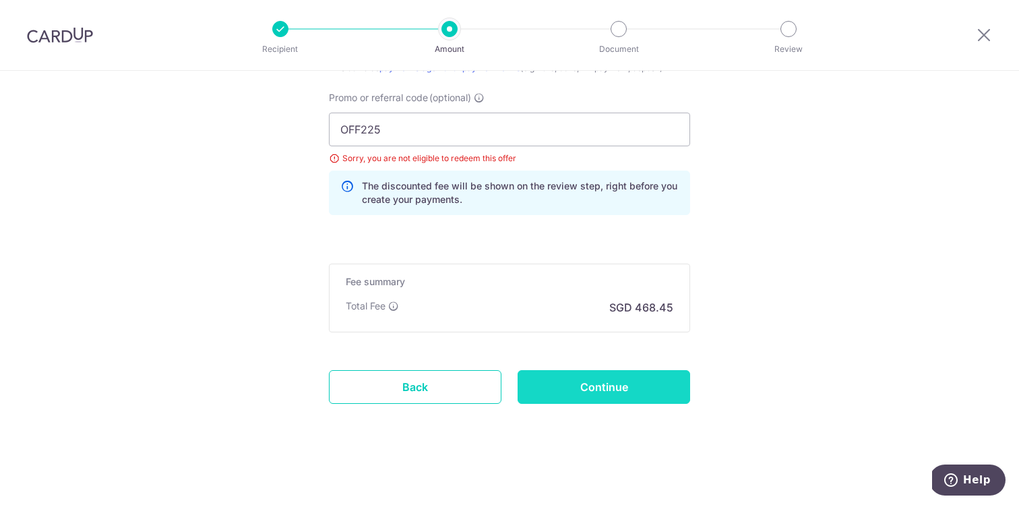
click at [619, 385] on input "Continue" at bounding box center [603, 387] width 172 height 34
type input "Update Schedule"
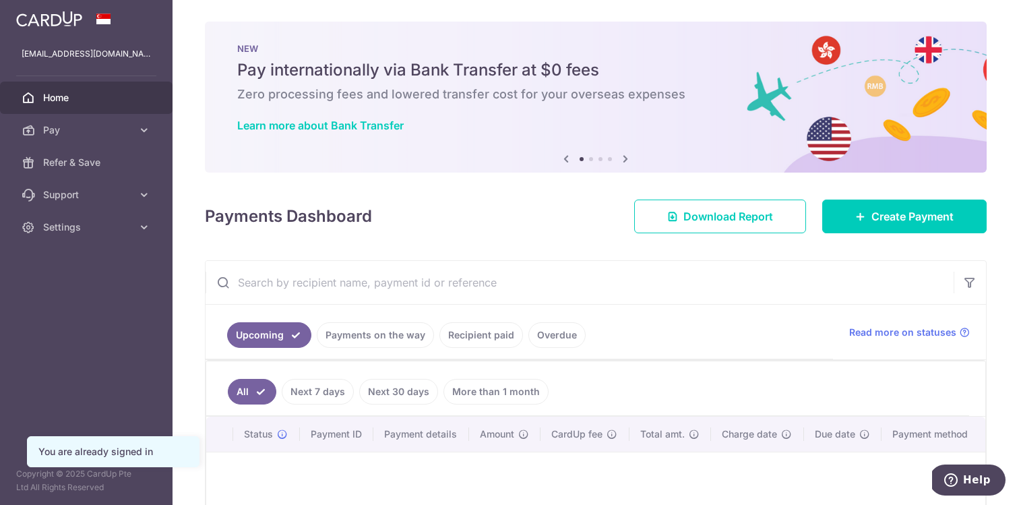
click at [59, 29] on link at bounding box center [49, 17] width 77 height 24
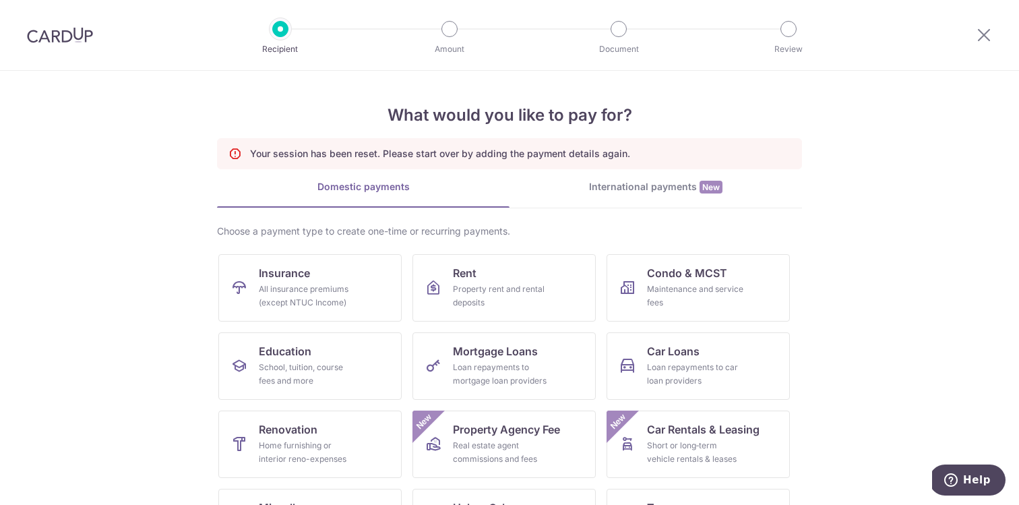
scroll to position [140, 0]
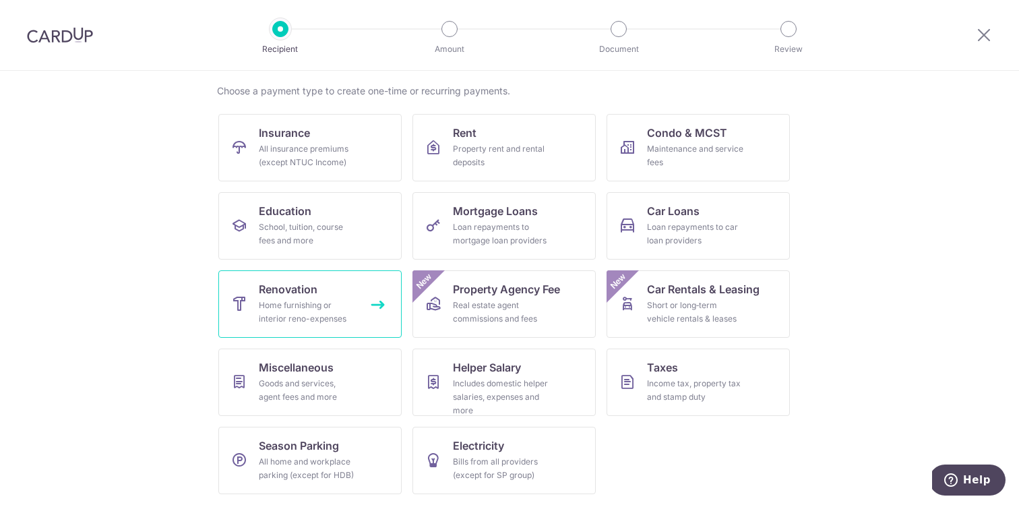
click at [317, 317] on div "Home furnishing or interior reno-expenses" at bounding box center [307, 311] width 97 height 27
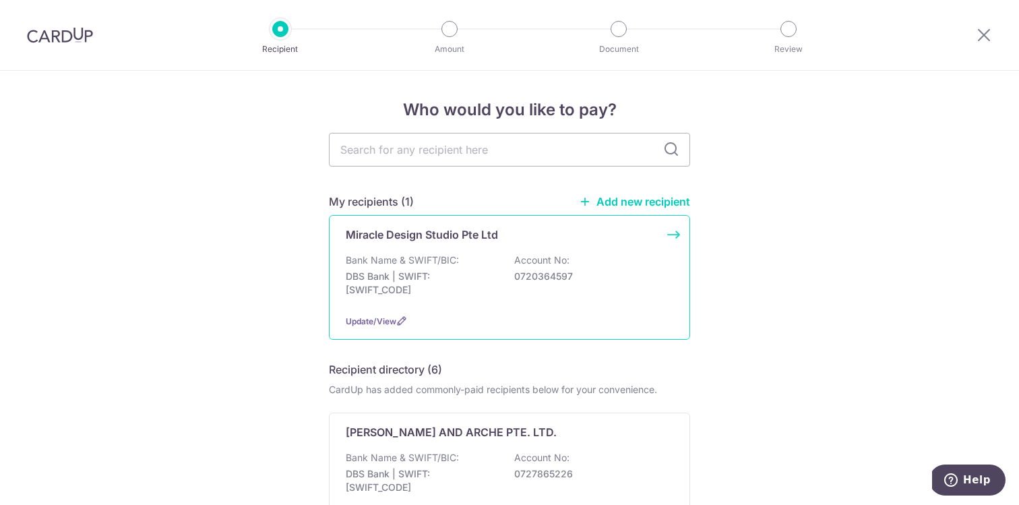
click at [406, 288] on p "DBS Bank | SWIFT: DBSSSGSGXXX" at bounding box center [421, 283] width 151 height 27
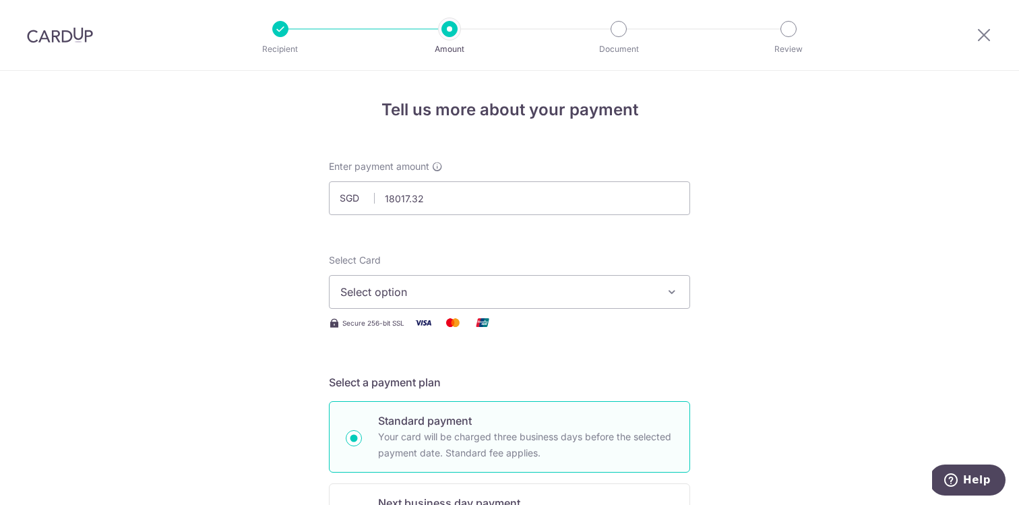
click at [460, 284] on span "Select option" at bounding box center [497, 292] width 314 height 16
type input "18,017.32"
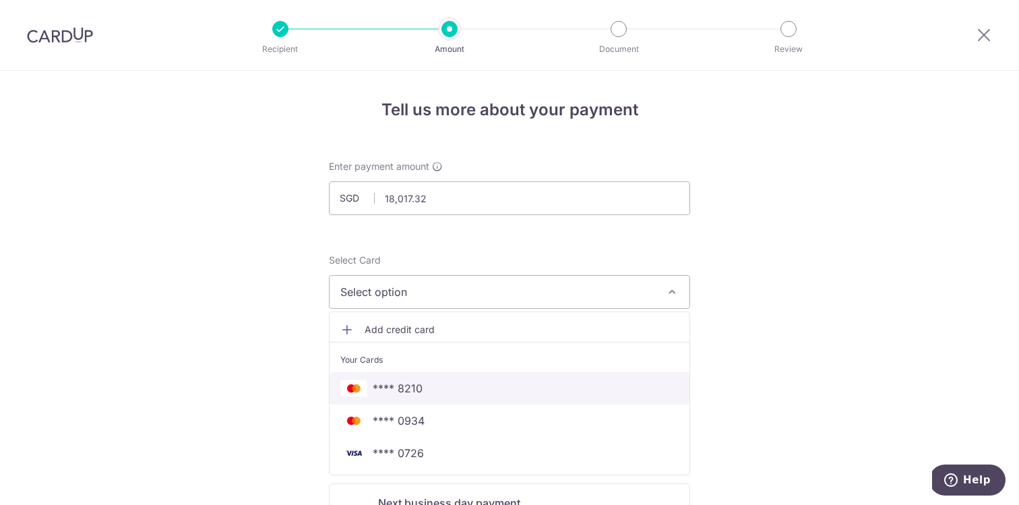
click at [435, 385] on span "**** 8210" at bounding box center [509, 388] width 338 height 16
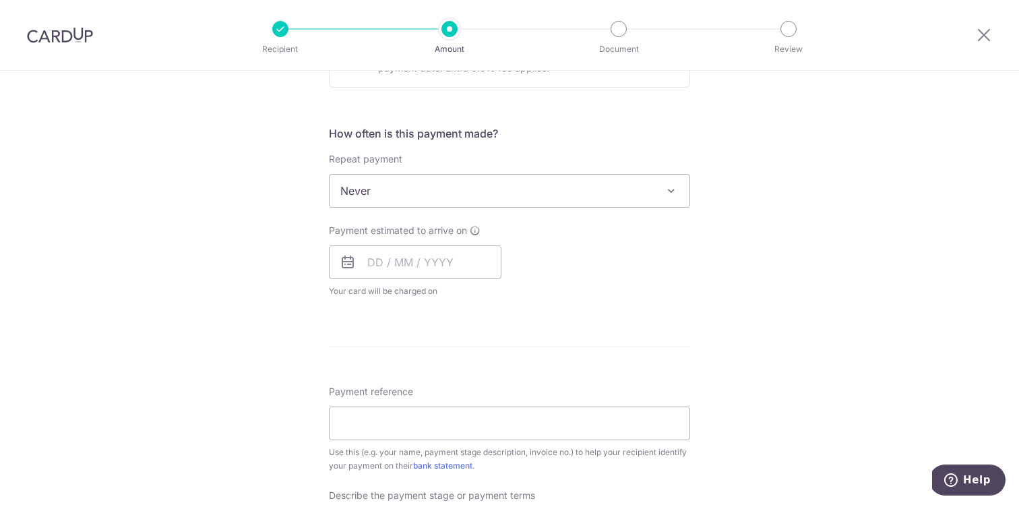
scroll to position [555, 0]
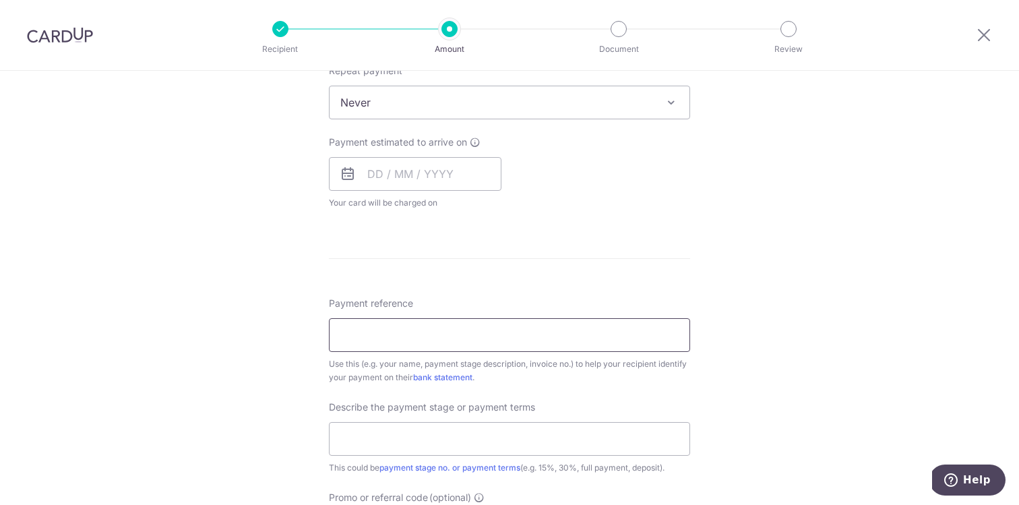
click at [456, 343] on input "Payment reference" at bounding box center [509, 335] width 361 height 34
type input "Koh Ting Ting - Second Payment"
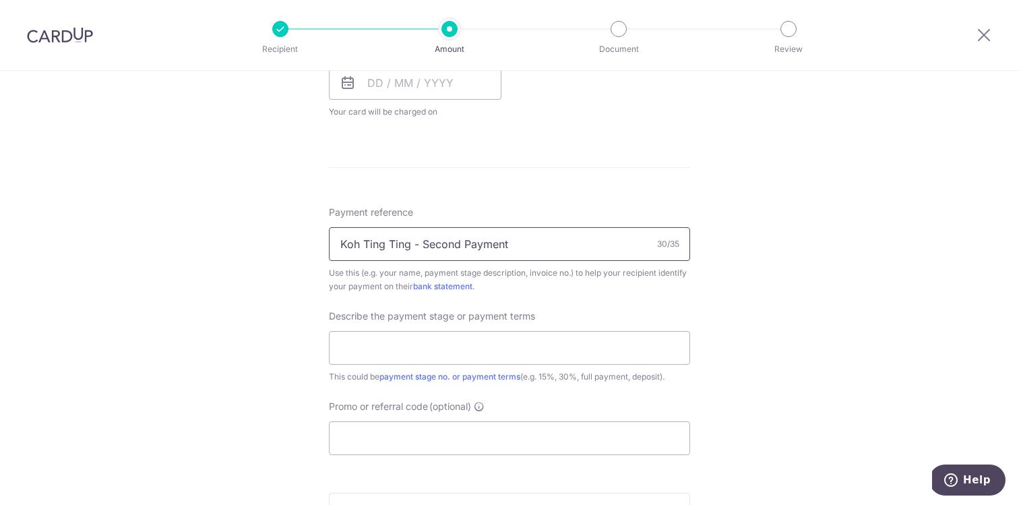
scroll to position [703, 0]
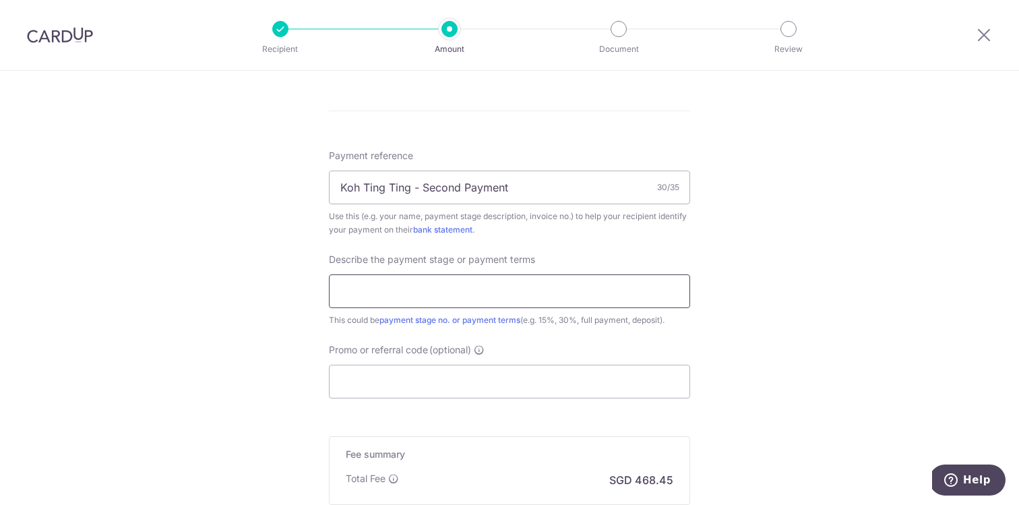
click at [463, 298] on input "text" at bounding box center [509, 291] width 361 height 34
type input "40%"
click at [452, 384] on input "Promo or referral code (optional)" at bounding box center [509, 382] width 361 height 34
paste input "OFF225"
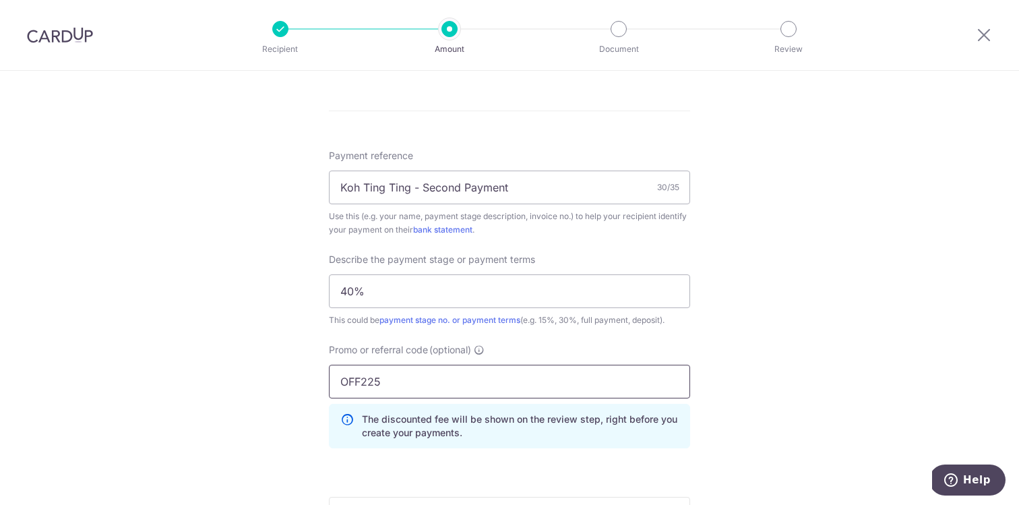
type input "OFF225"
click at [472, 428] on p "The discounted fee will be shown on the review step, right before you create yo…" at bounding box center [520, 425] width 317 height 27
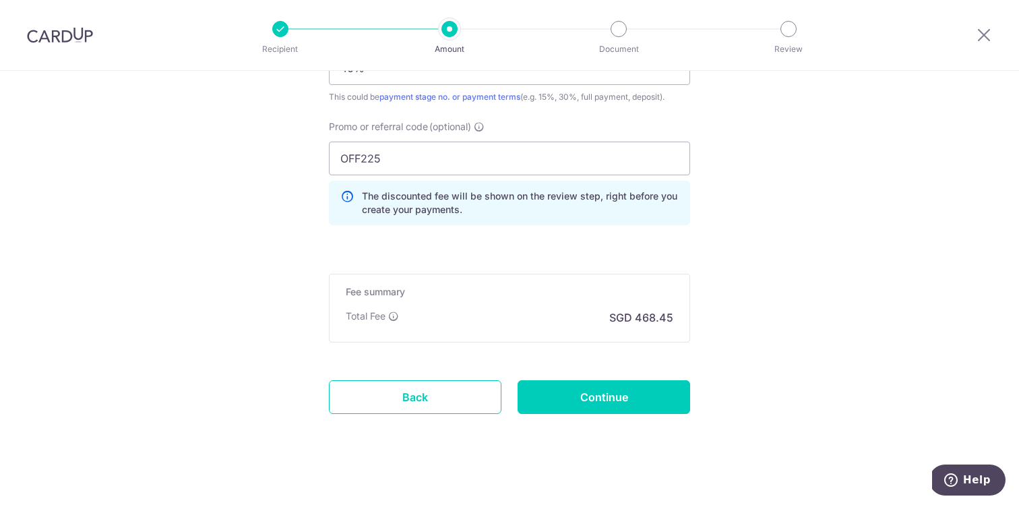
scroll to position [936, 0]
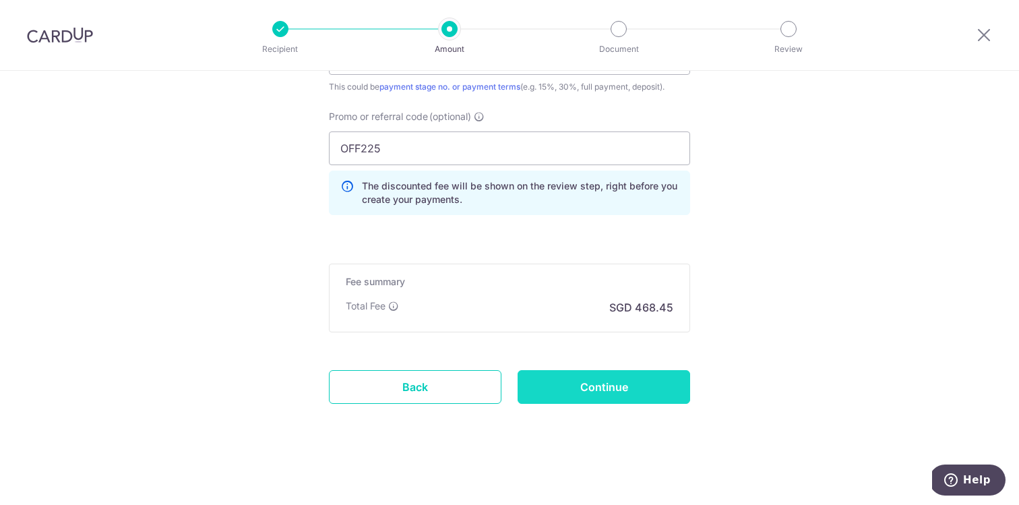
click at [573, 391] on input "Continue" at bounding box center [603, 387] width 172 height 34
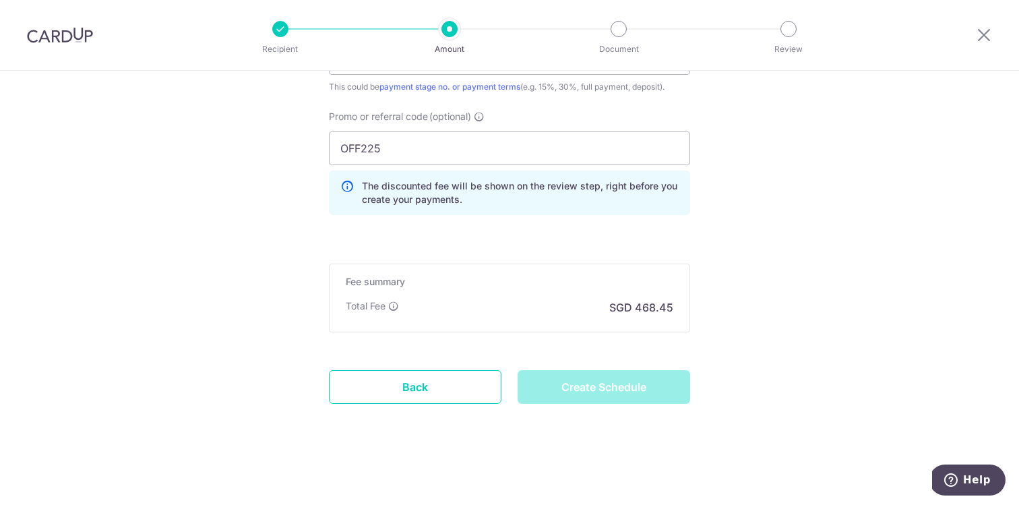
type input "Create Schedule"
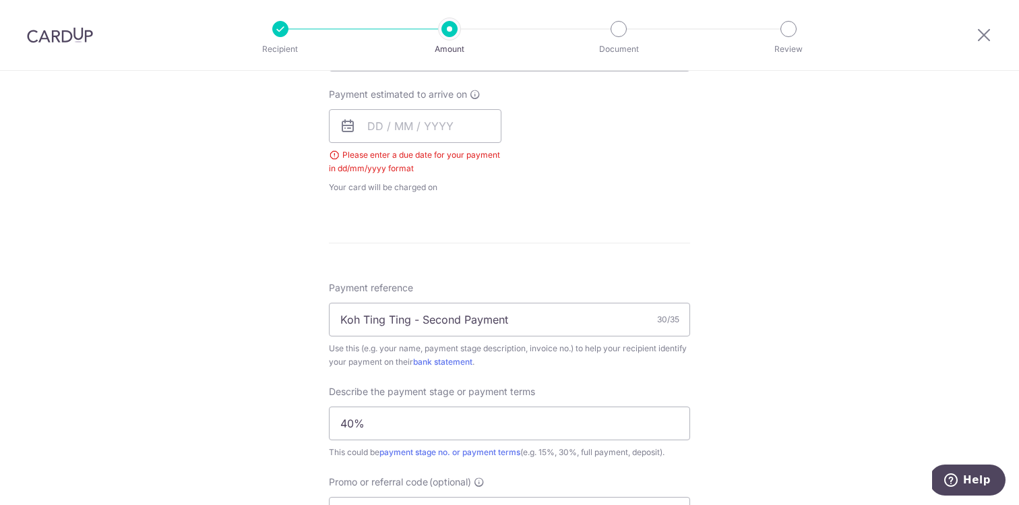
scroll to position [526, 0]
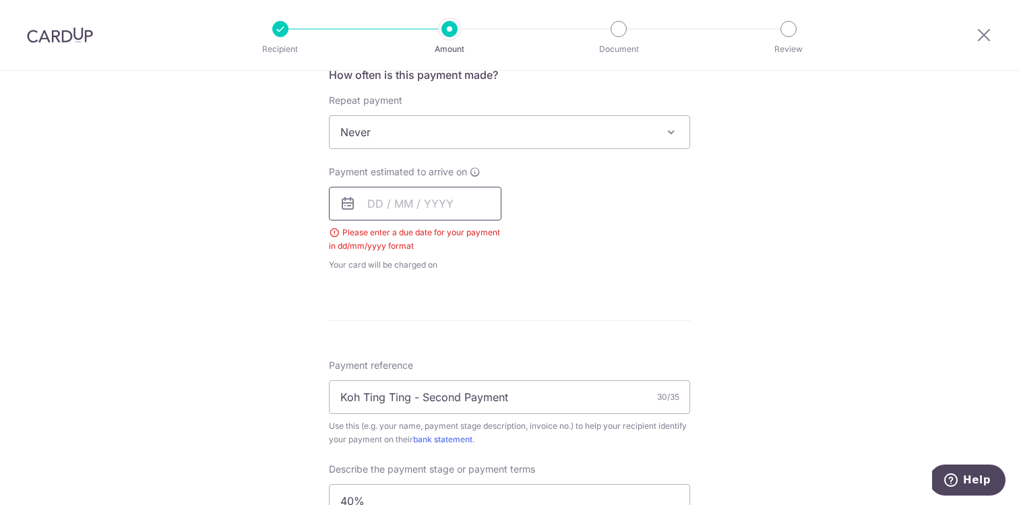
click at [467, 207] on input "text" at bounding box center [415, 204] width 172 height 34
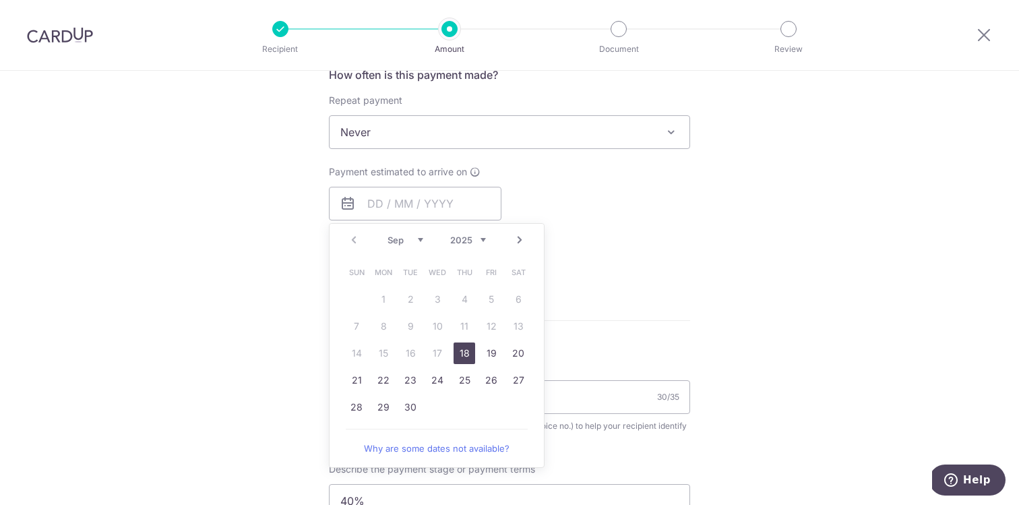
click at [464, 350] on link "18" at bounding box center [464, 353] width 22 height 22
type input "[DATE]"
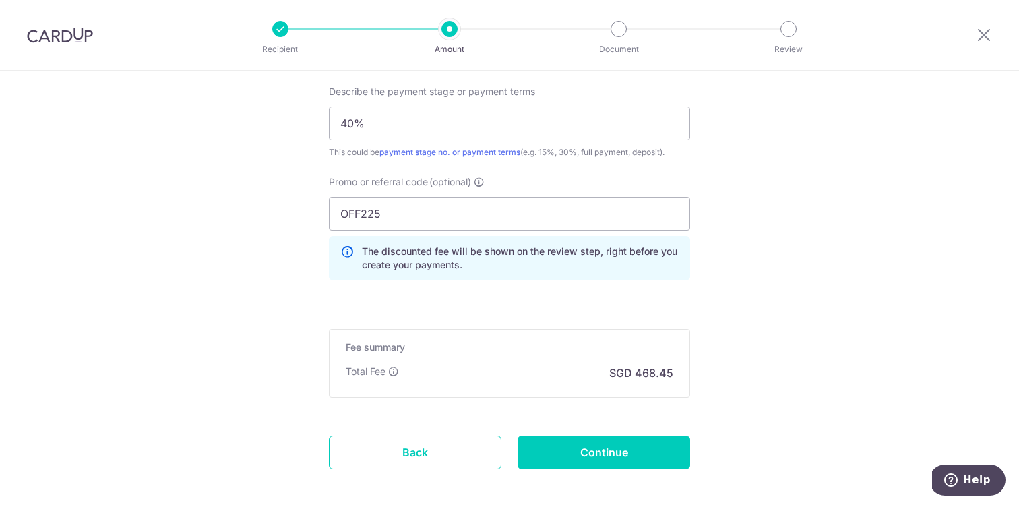
scroll to position [991, 0]
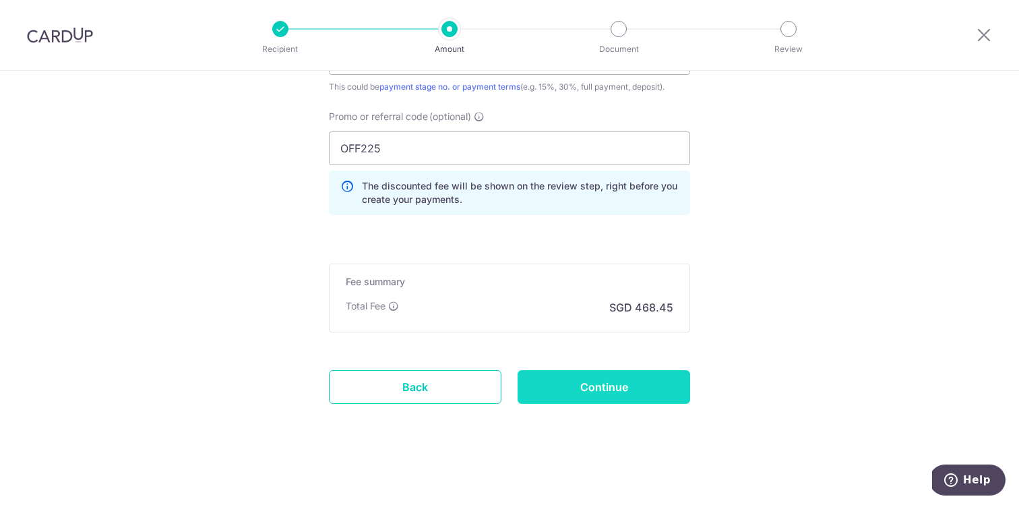
click at [598, 395] on input "Continue" at bounding box center [603, 387] width 172 height 34
type input "Create Schedule"
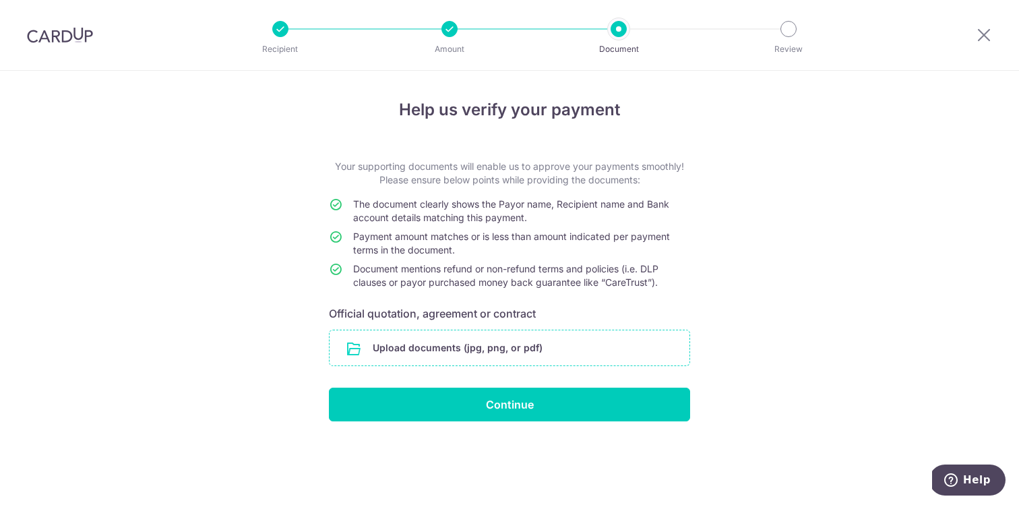
click at [507, 336] on input "file" at bounding box center [509, 347] width 360 height 35
click at [542, 347] on input "file" at bounding box center [509, 347] width 360 height 35
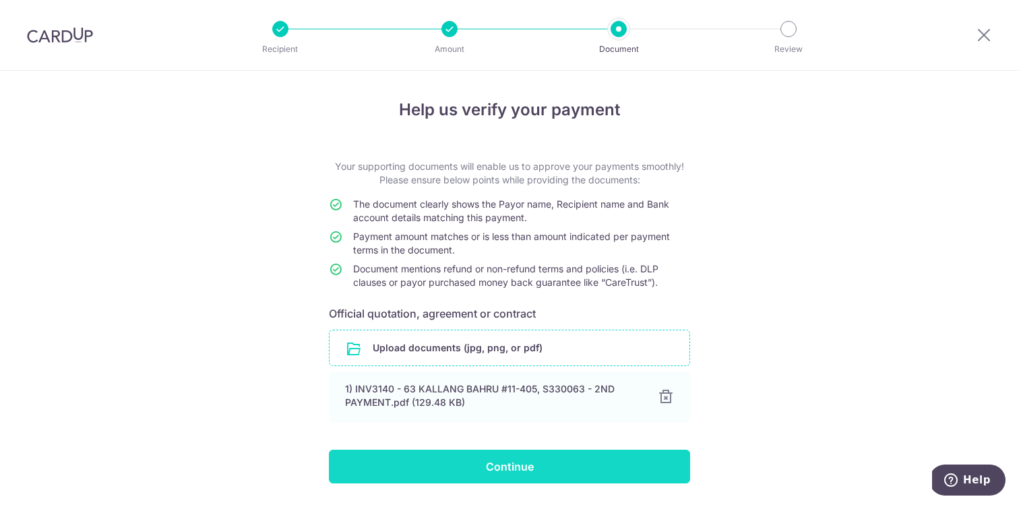
click at [534, 468] on input "Continue" at bounding box center [509, 466] width 361 height 34
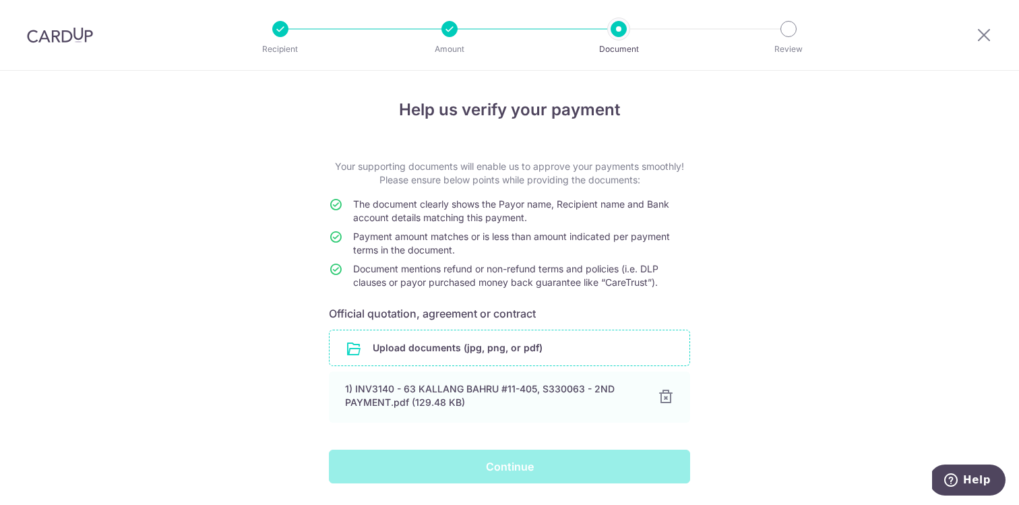
scroll to position [42, 0]
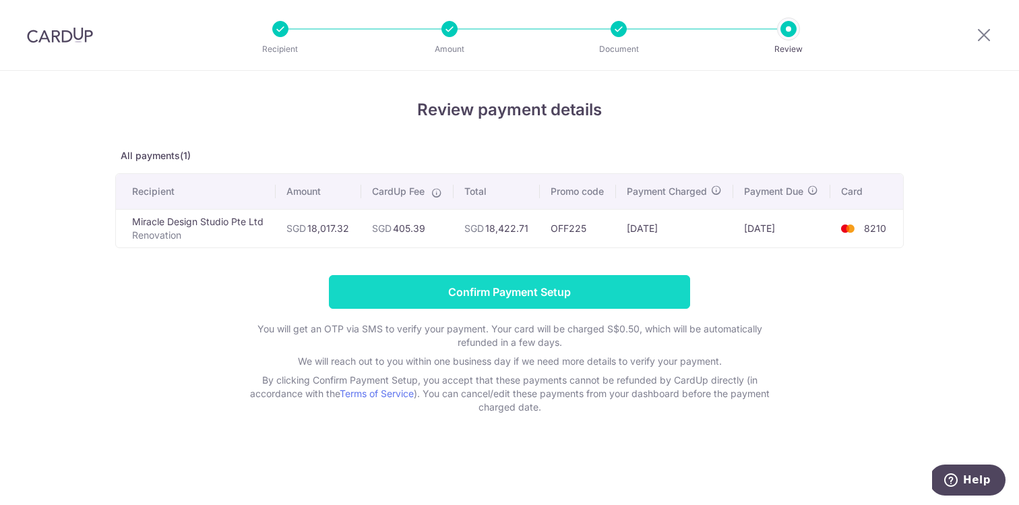
click at [526, 297] on input "Confirm Payment Setup" at bounding box center [509, 292] width 361 height 34
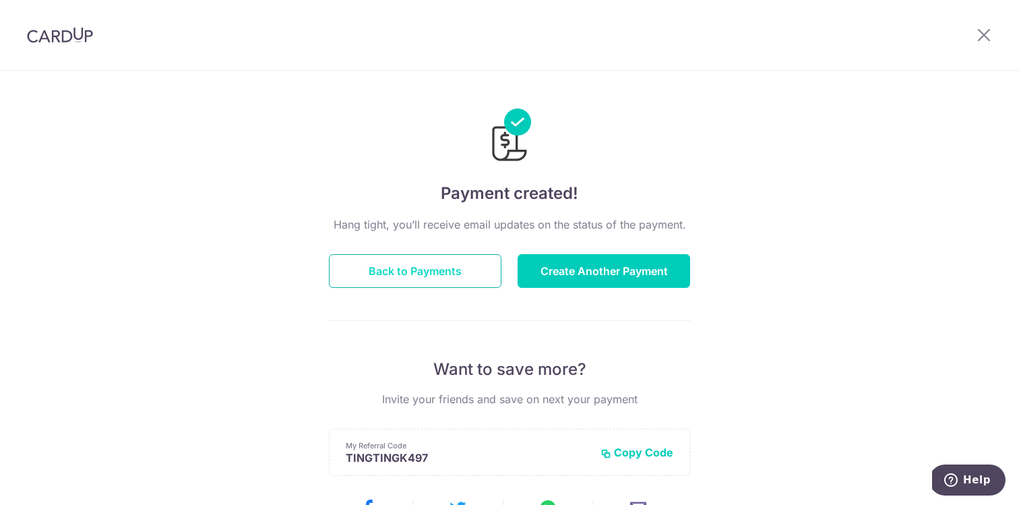
click at [449, 257] on button "Back to Payments" at bounding box center [415, 271] width 172 height 34
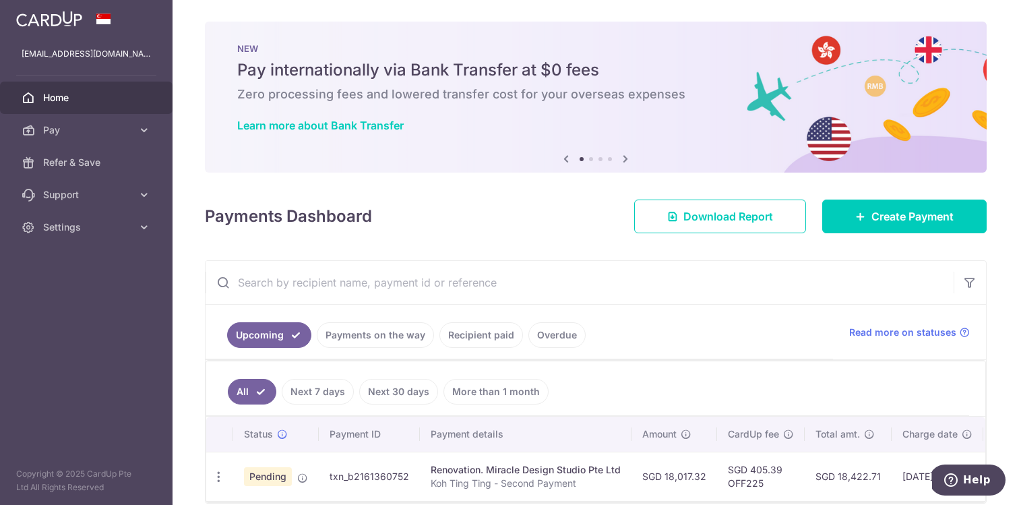
scroll to position [62, 0]
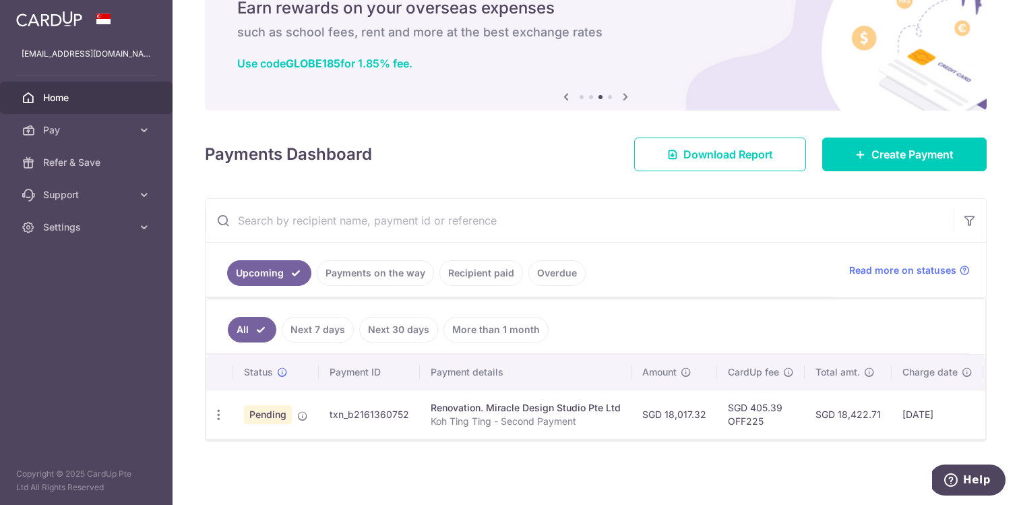
click at [807, 418] on td "SGD 18,422.71" at bounding box center [847, 413] width 87 height 49
click at [668, 480] on div "× Pause Schedule Pause all future payments in this series Pause just this one p…" at bounding box center [595, 252] width 846 height 505
